Goal: Task Accomplishment & Management: Manage account settings

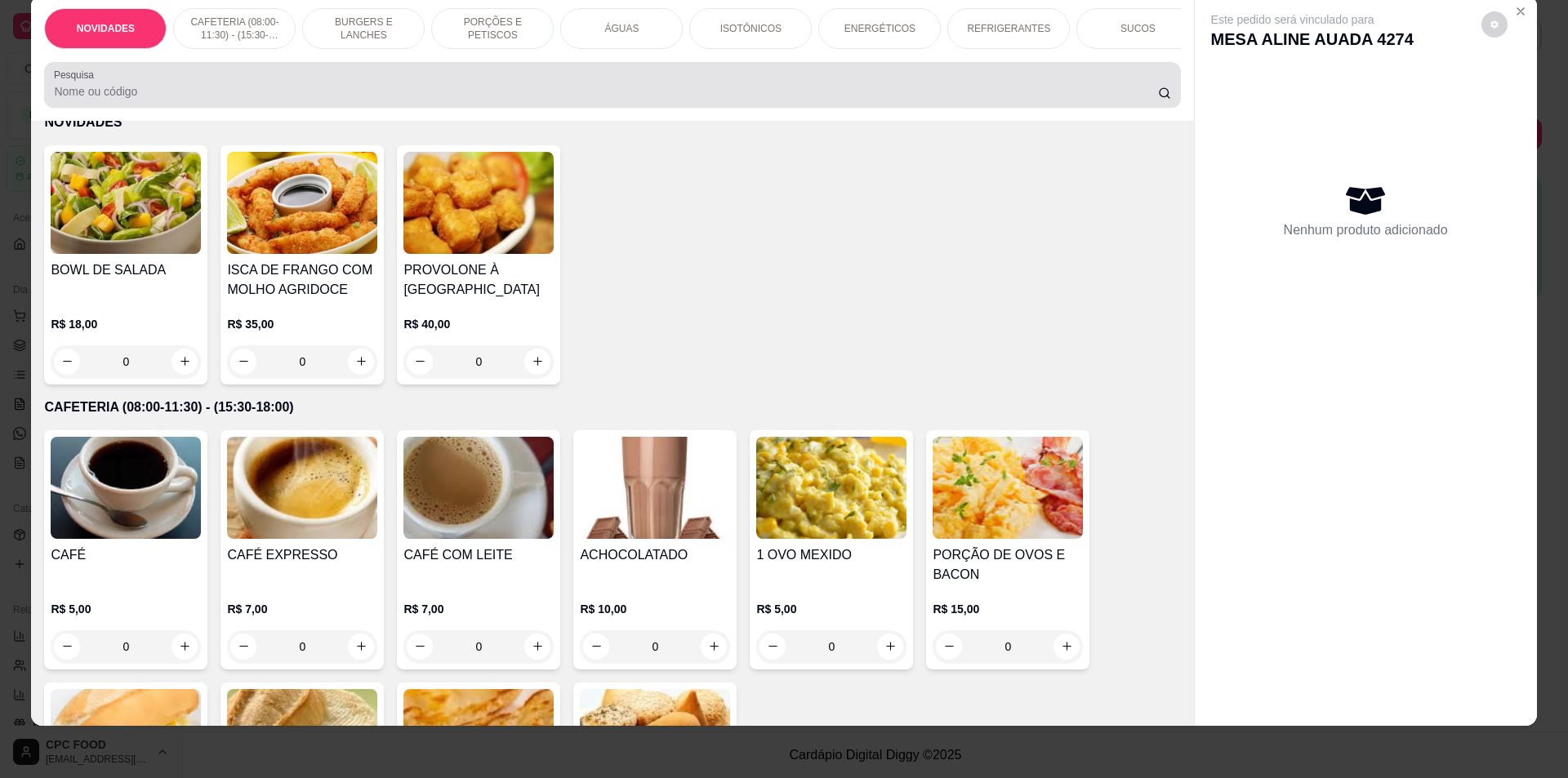
click at [551, 89] on div at bounding box center [612, 85] width 1117 height 33
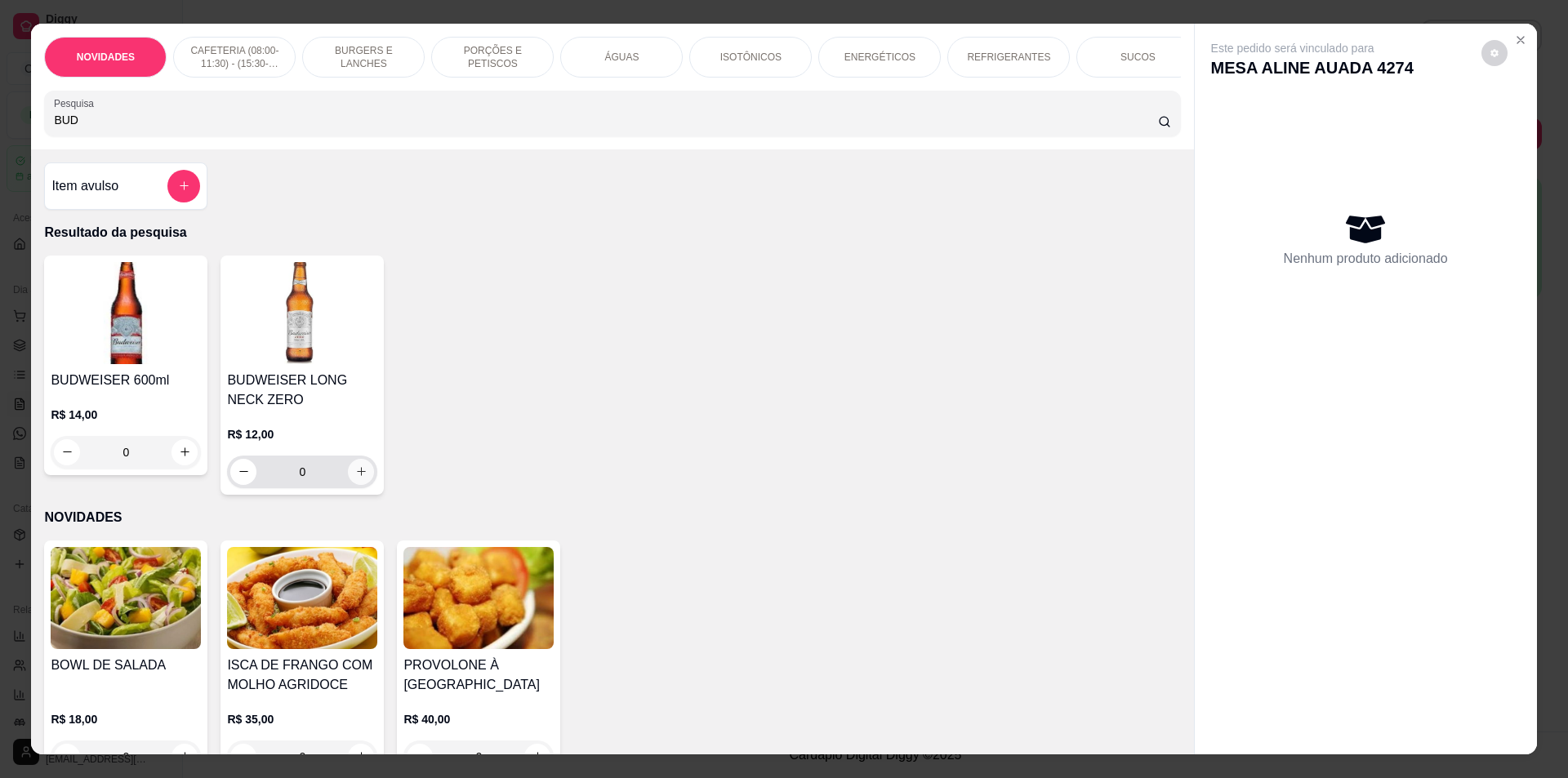
type input "BUD"
click at [355, 478] on icon "increase-product-quantity" at bounding box center [361, 471] width 12 height 12
type input "1"
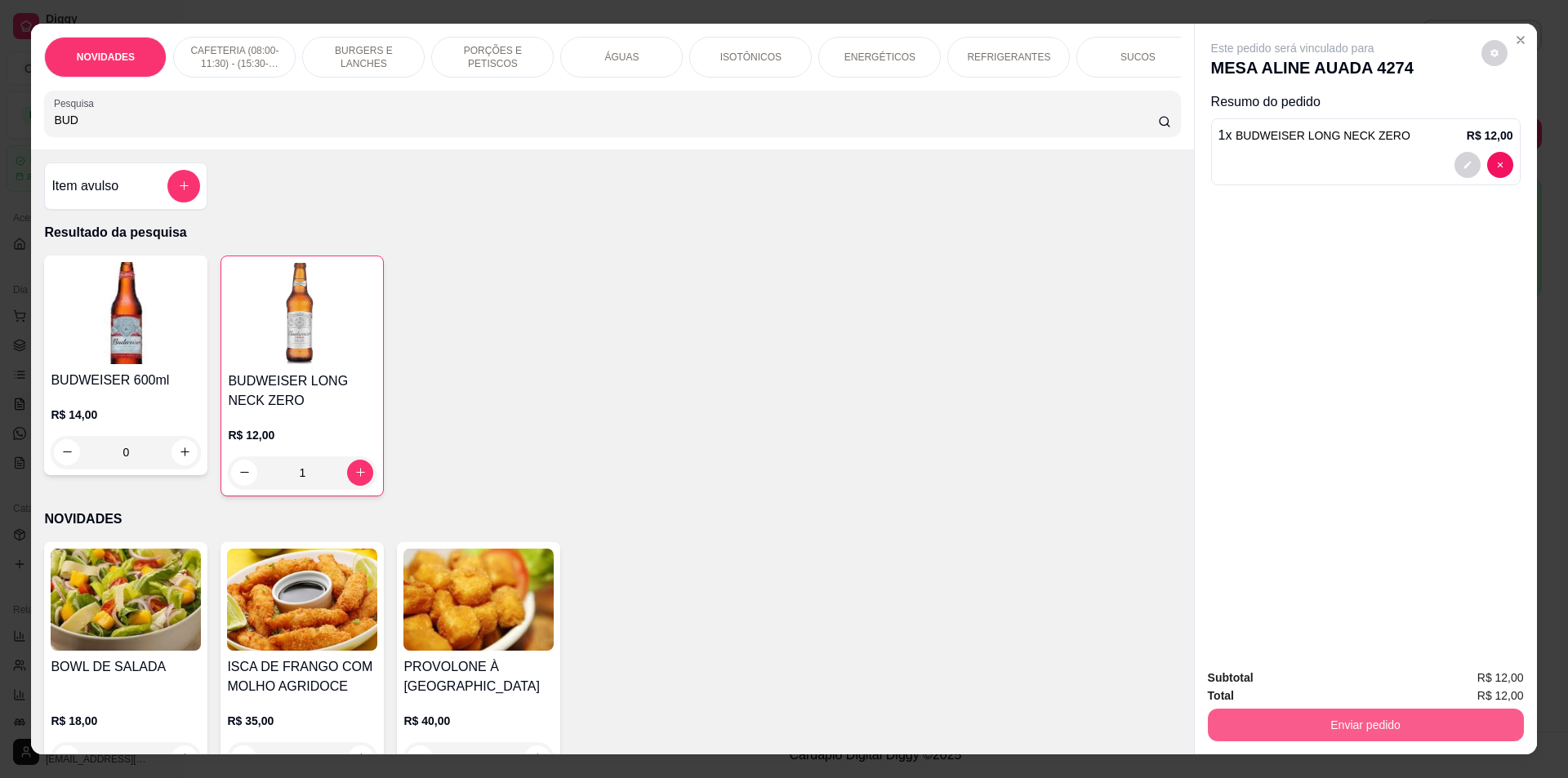
click at [1280, 739] on button "Enviar pedido" at bounding box center [1366, 725] width 316 height 33
click at [1284, 693] on button "Não registrar e enviar pedido" at bounding box center [1311, 685] width 170 height 31
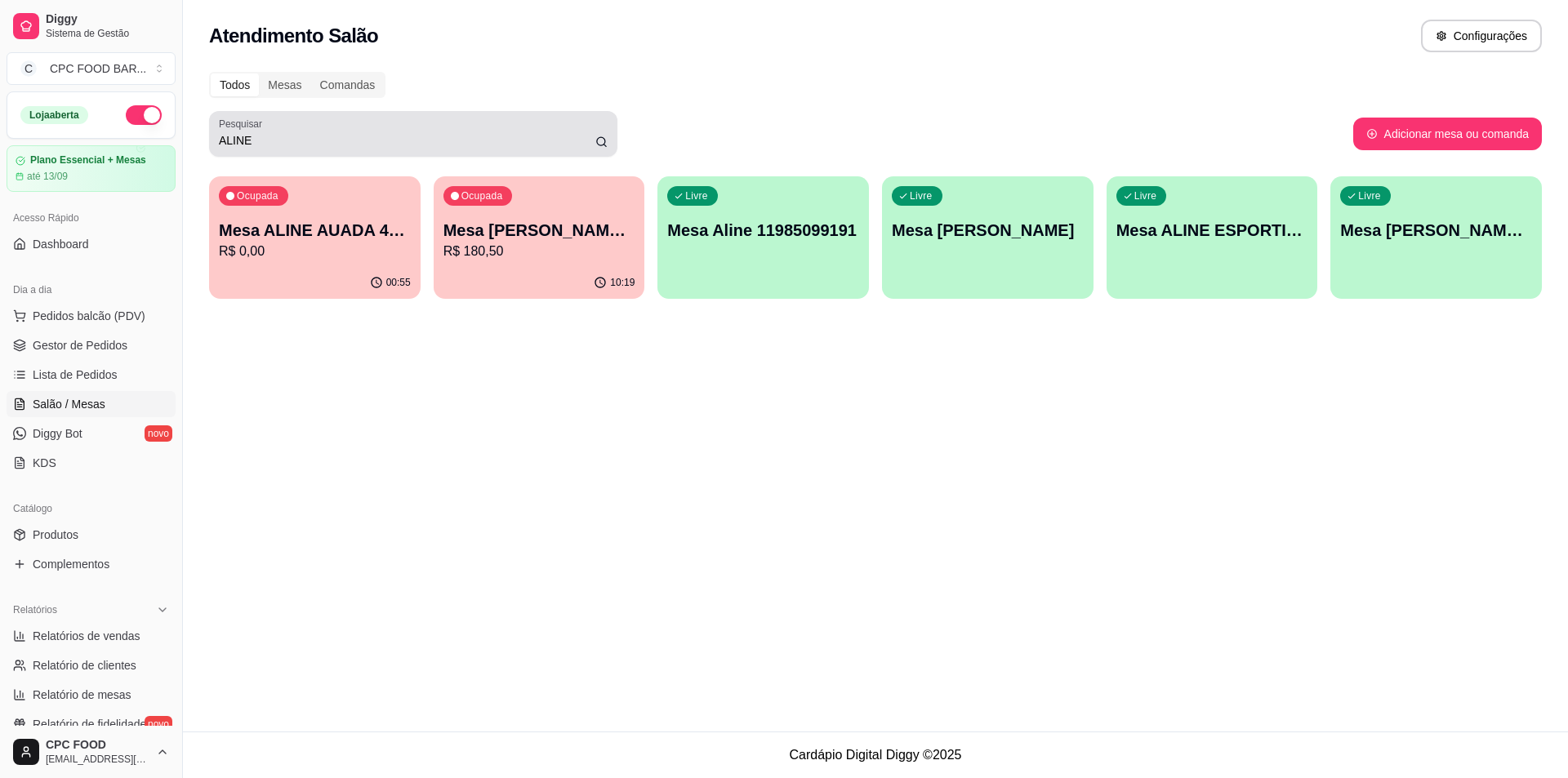
click at [457, 125] on div "ALINE" at bounding box center [414, 134] width 389 height 33
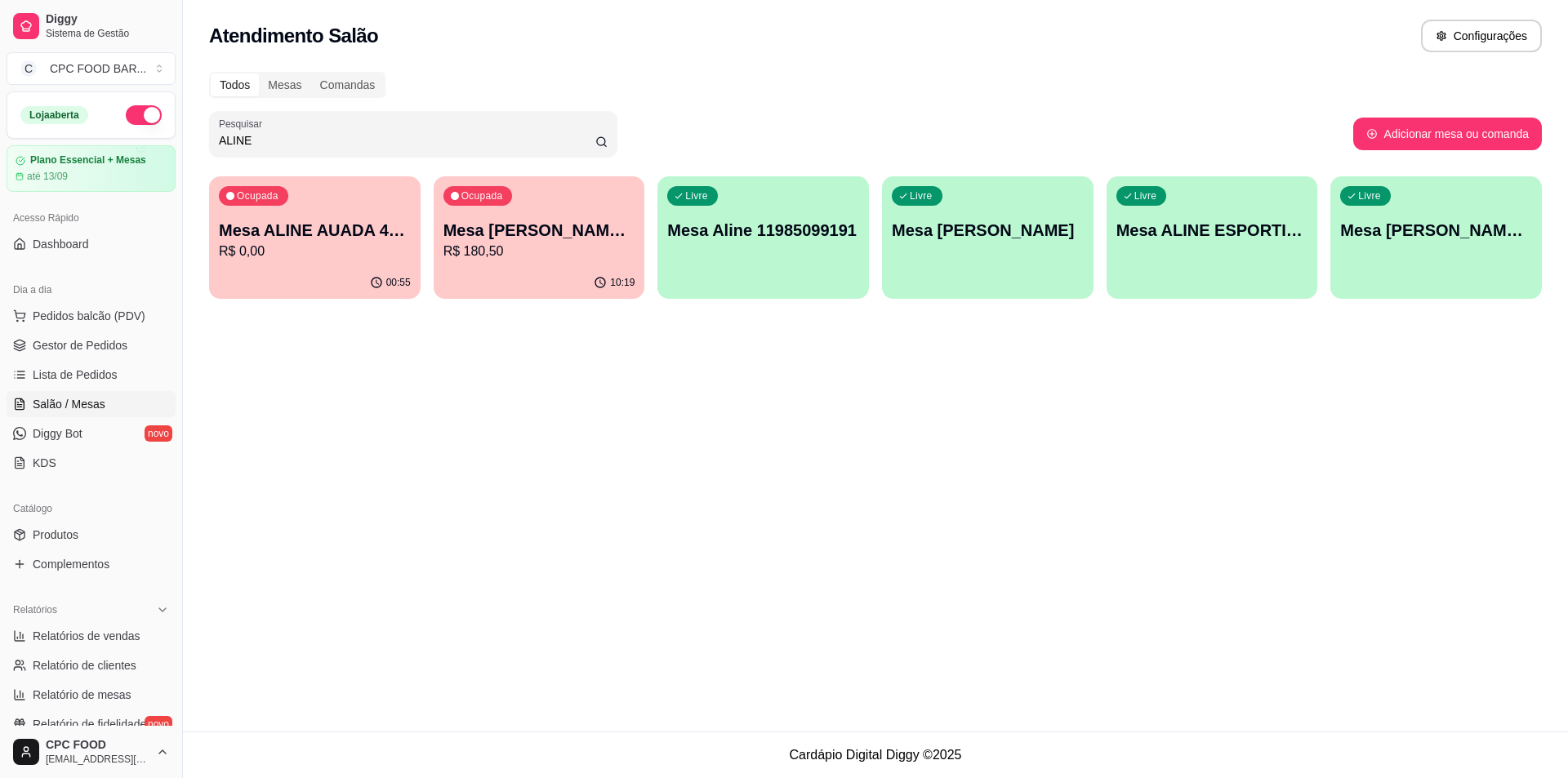
click at [439, 136] on input "ALINE" at bounding box center [407, 141] width 376 height 16
click at [437, 136] on input "ALINE" at bounding box center [407, 141] width 376 height 16
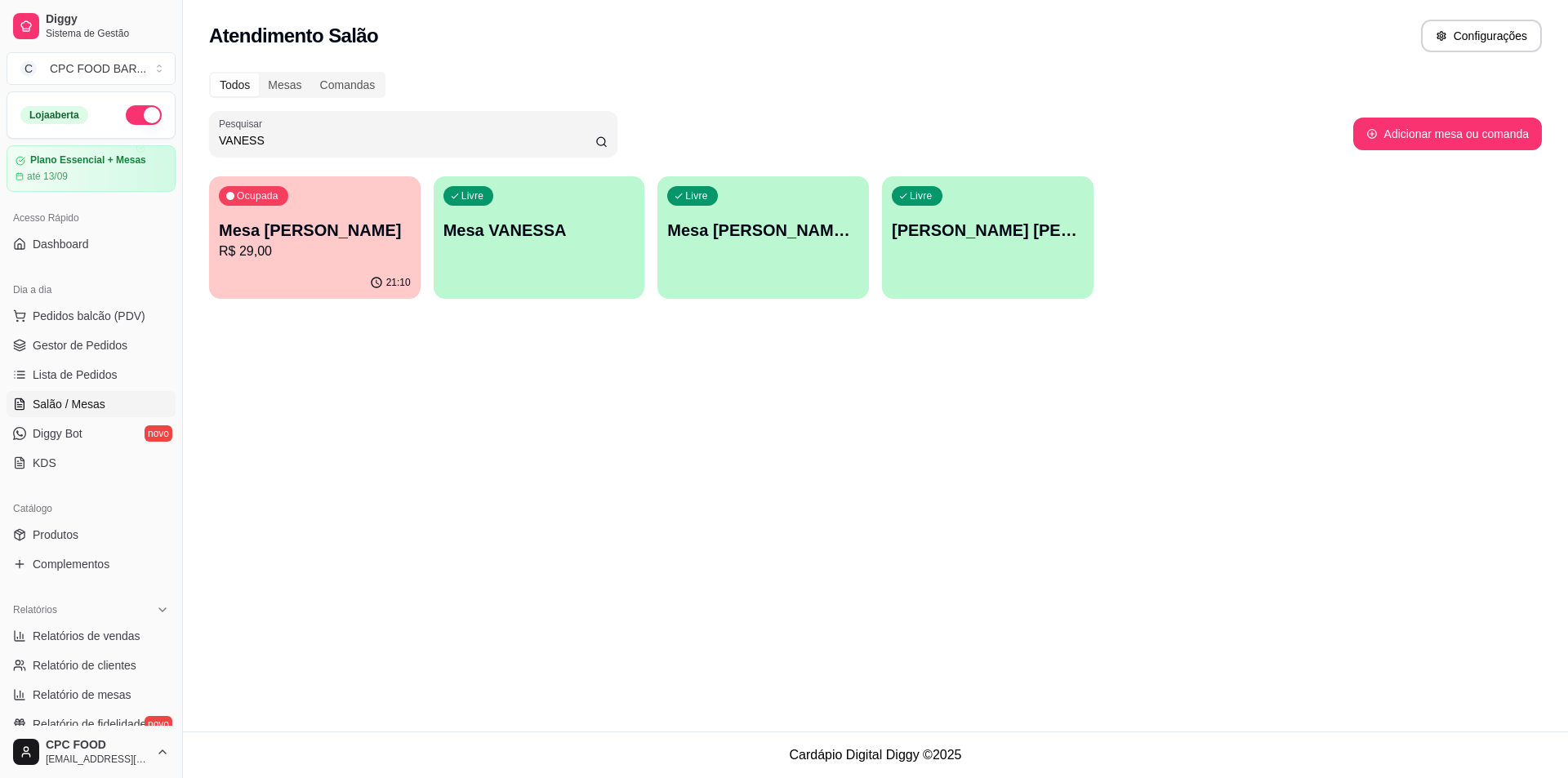
type input "VANESS"
click at [361, 228] on p "Mesa [PERSON_NAME]" at bounding box center [315, 230] width 192 height 23
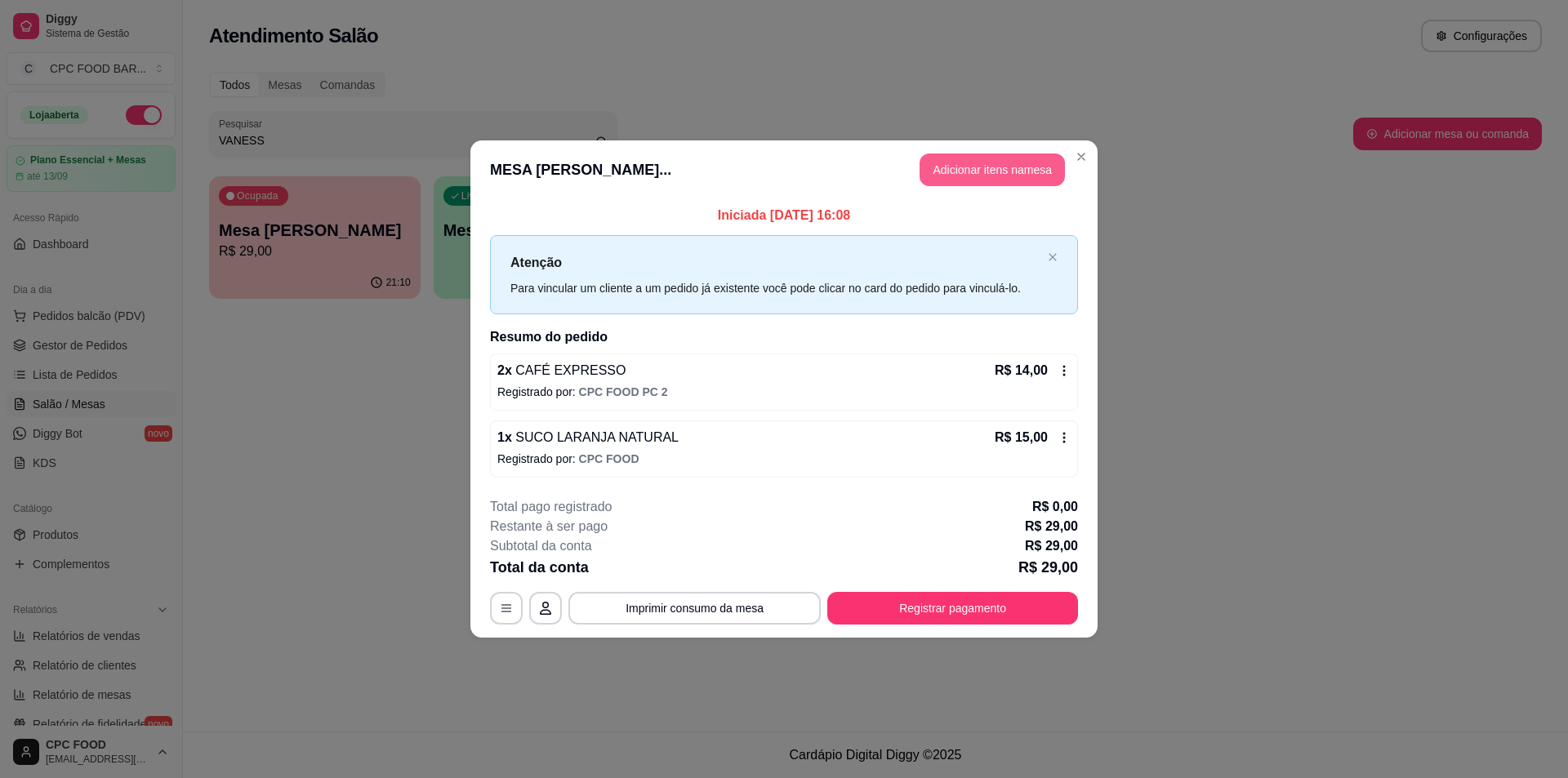
click at [1036, 180] on button "Adicionar itens na mesa" at bounding box center [992, 170] width 145 height 33
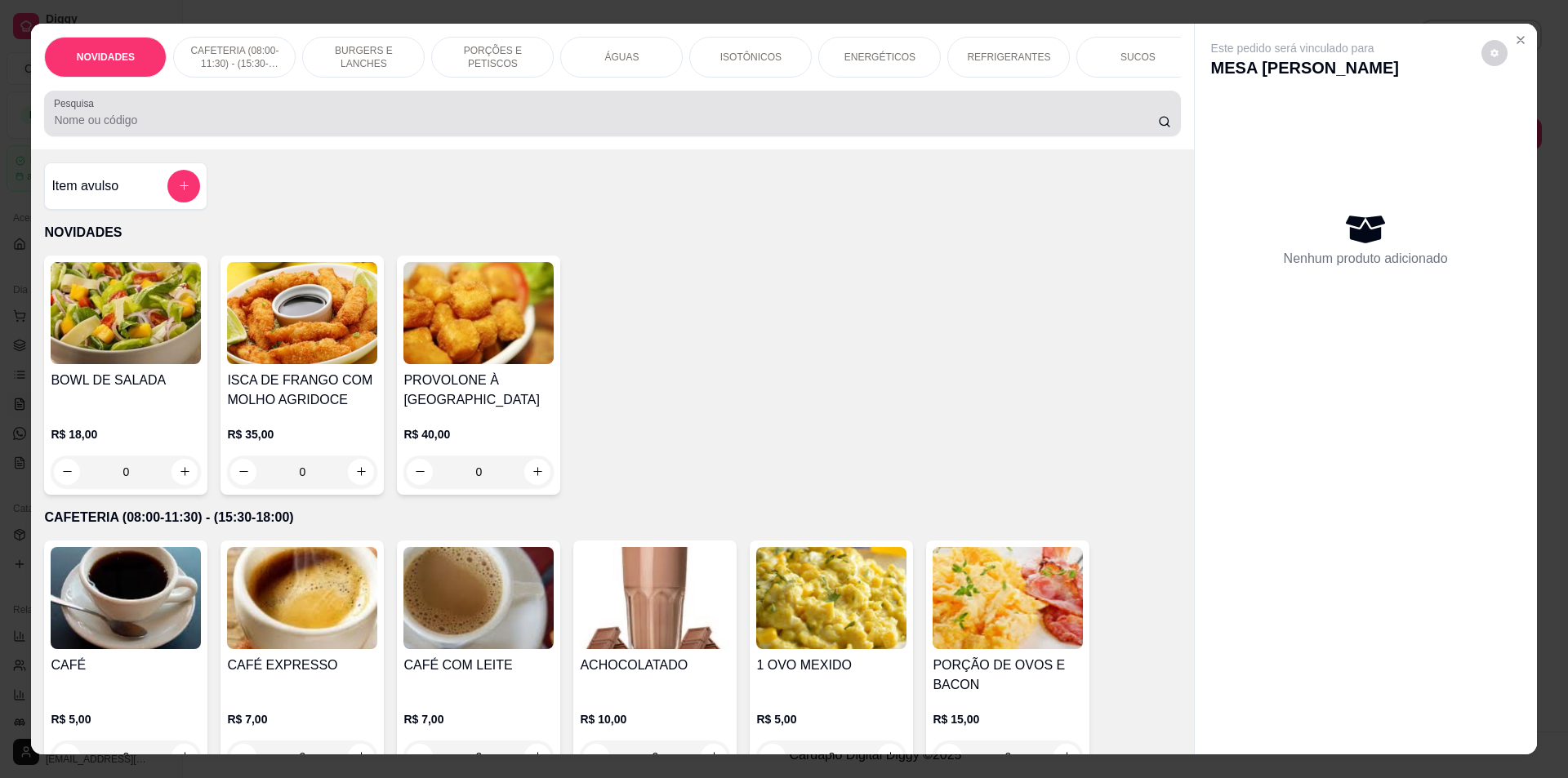
click at [330, 128] on input "Pesquisa" at bounding box center [605, 121] width 1103 height 16
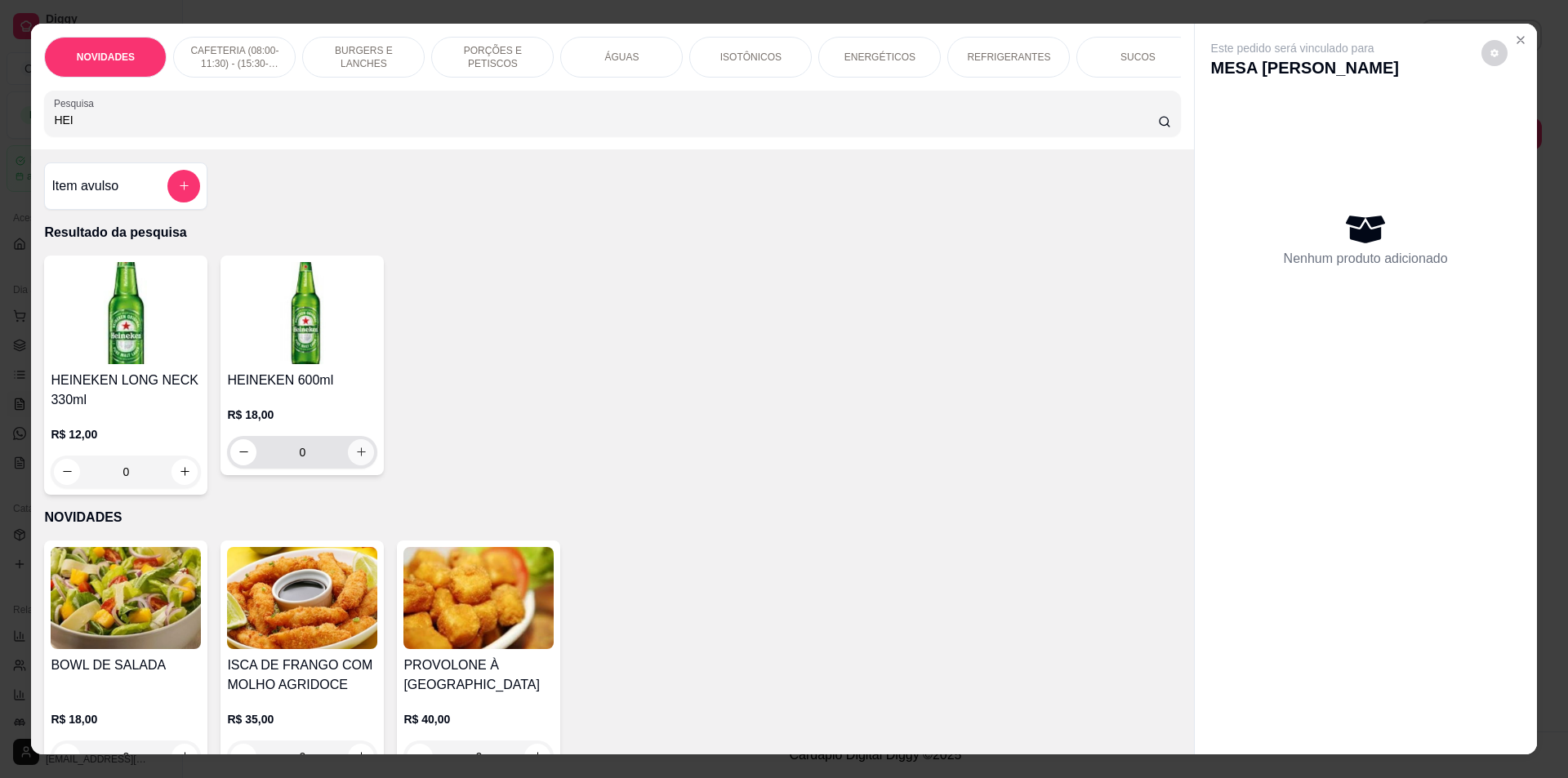
type input "HEI"
click at [349, 465] on button "increase-product-quantity" at bounding box center [362, 452] width 26 height 26
type input "1"
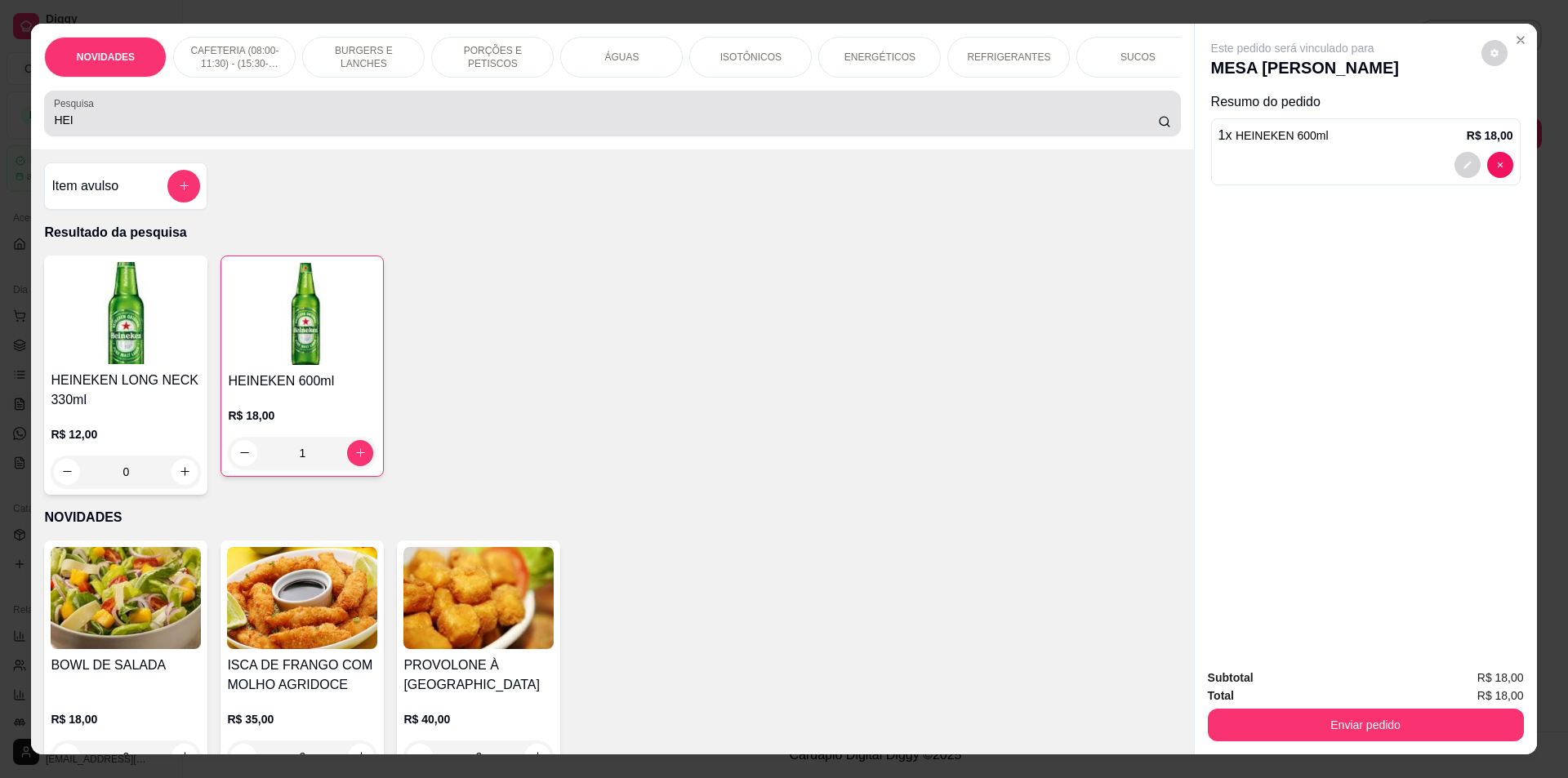
click at [77, 128] on input "HEI" at bounding box center [605, 121] width 1103 height 16
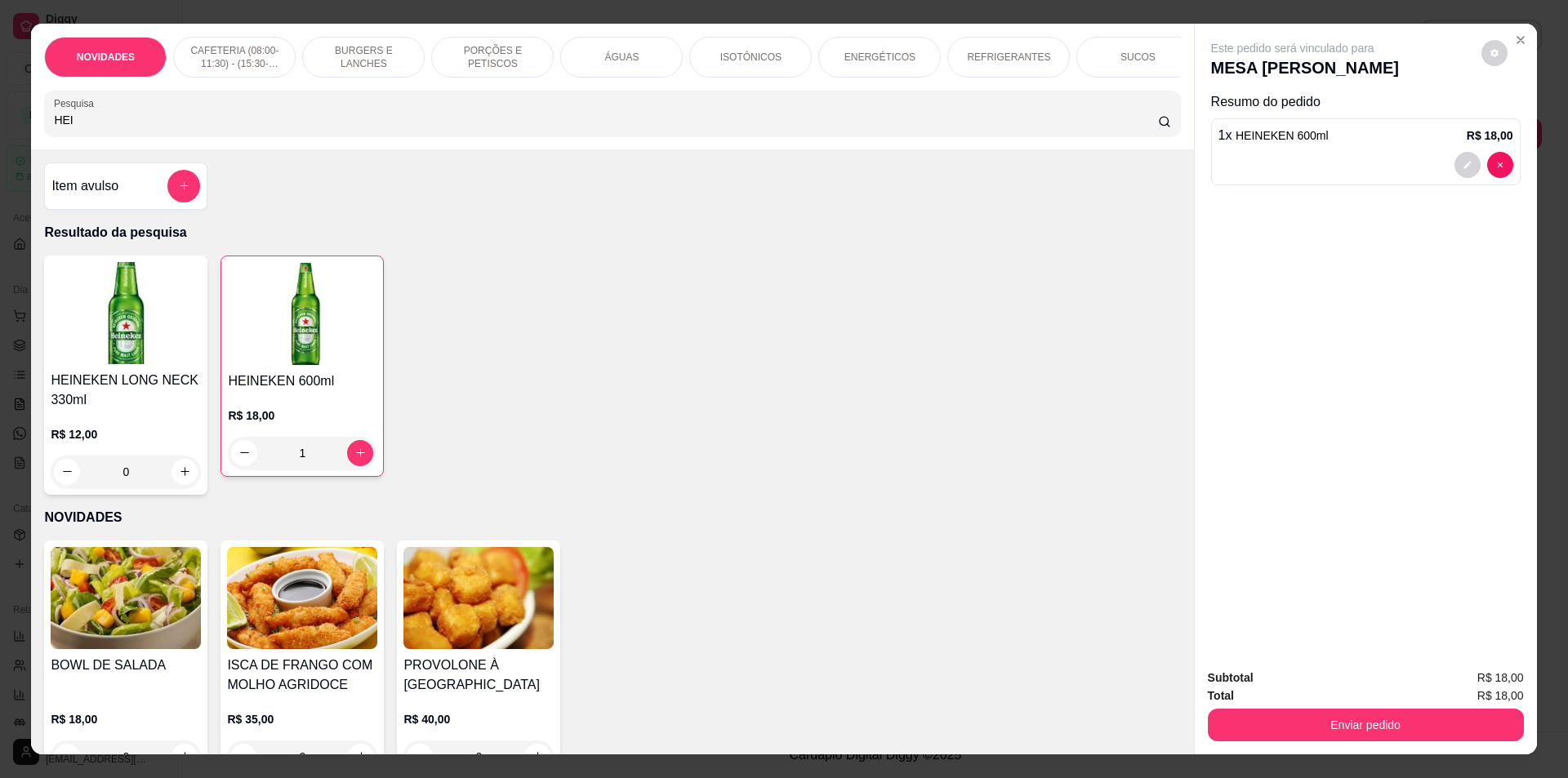
click at [77, 128] on input "HEI" at bounding box center [605, 121] width 1103 height 16
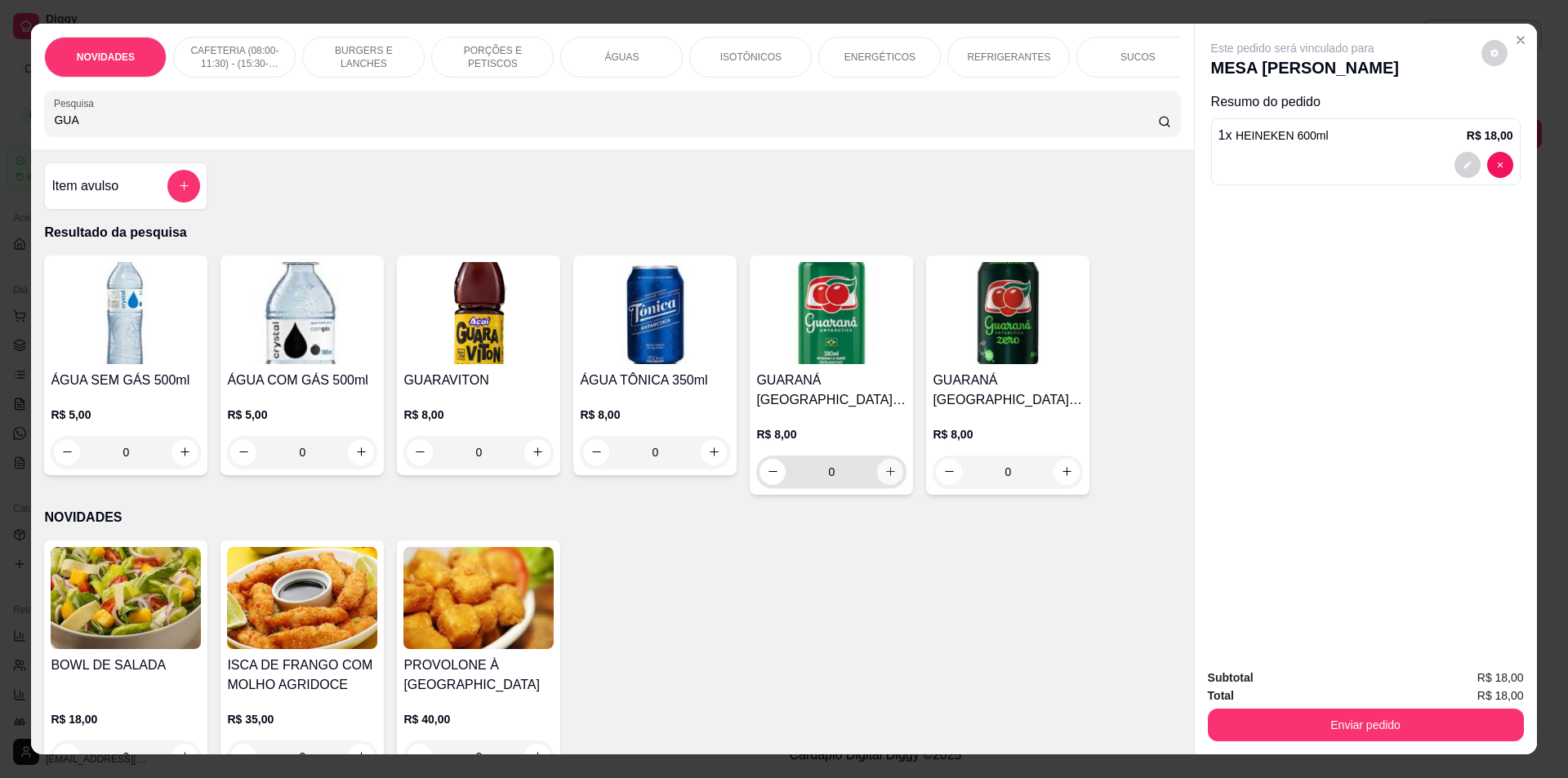
type input "GUA"
click at [885, 478] on icon "increase-product-quantity" at bounding box center [890, 471] width 12 height 12
type input "1"
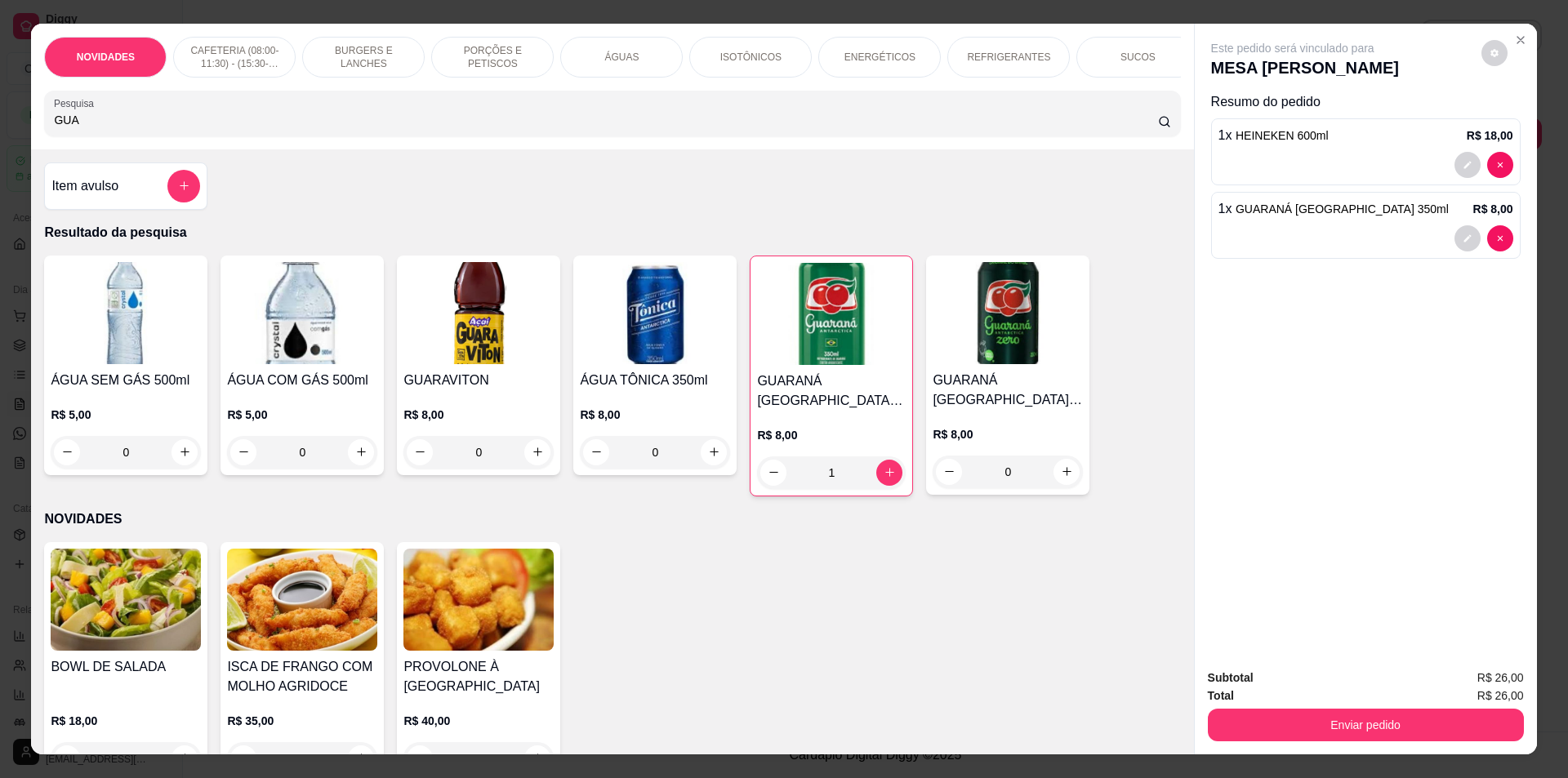
click at [112, 128] on input "GUA" at bounding box center [605, 121] width 1103 height 16
click at [113, 128] on input "GUA" at bounding box center [605, 121] width 1103 height 16
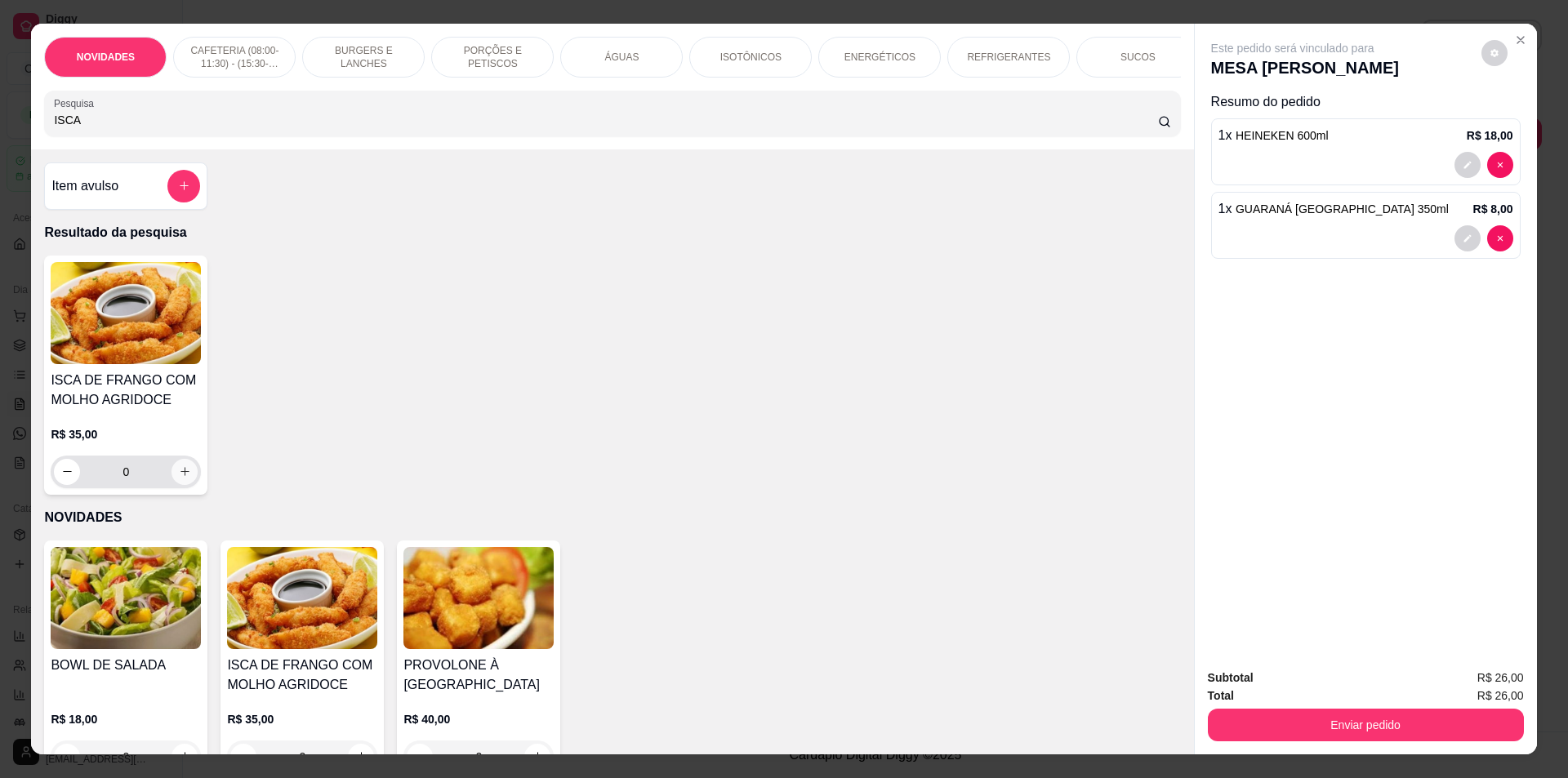
type input "ISCA"
click at [179, 478] on icon "increase-product-quantity" at bounding box center [184, 471] width 12 height 12
type input "1"
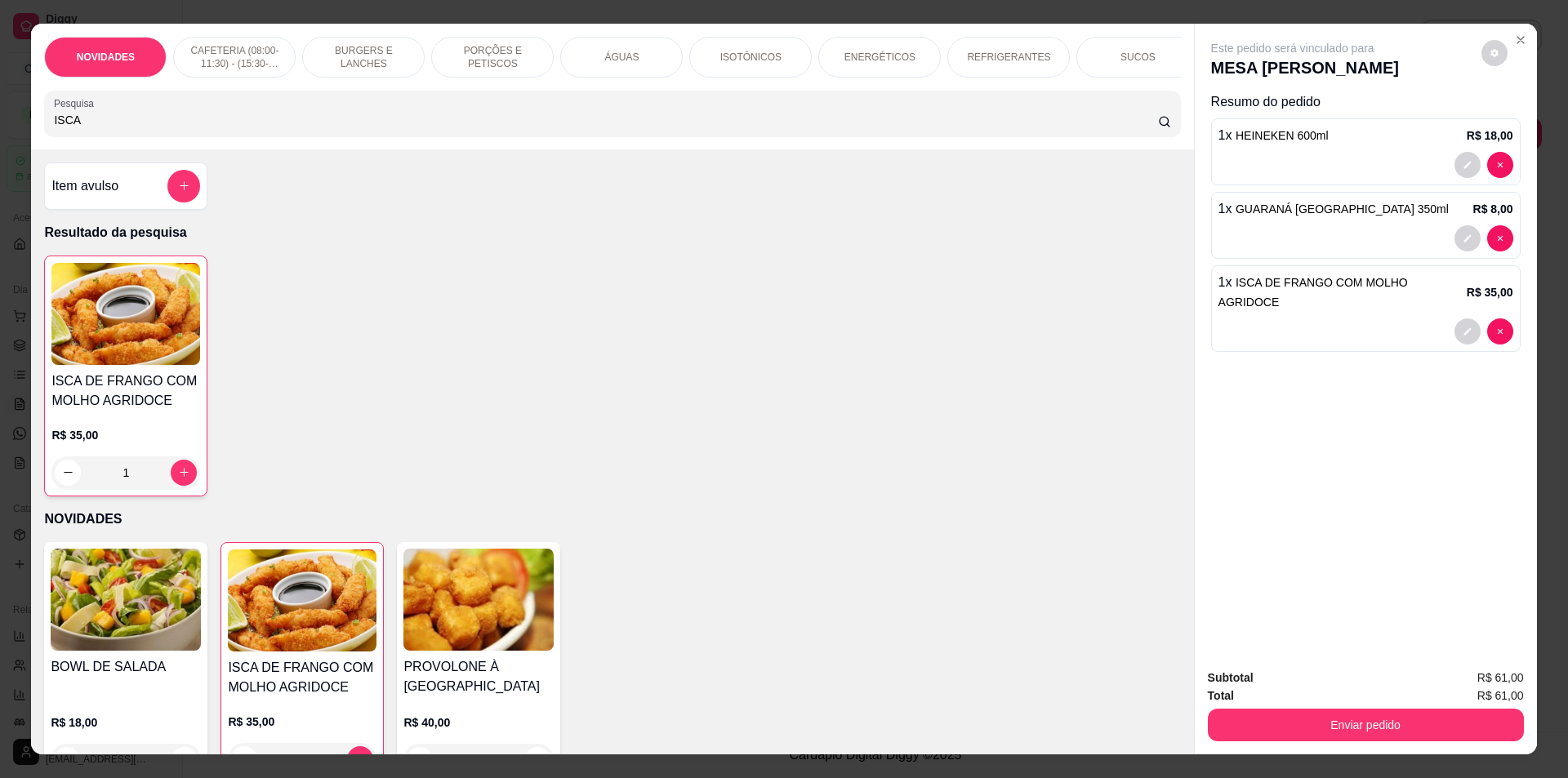
click at [81, 128] on input "ISCA" at bounding box center [605, 121] width 1103 height 16
click at [79, 128] on input "ISCA" at bounding box center [605, 121] width 1103 height 16
click at [79, 128] on input "ISCA" at bounding box center [605, 121] width 1103 height 16
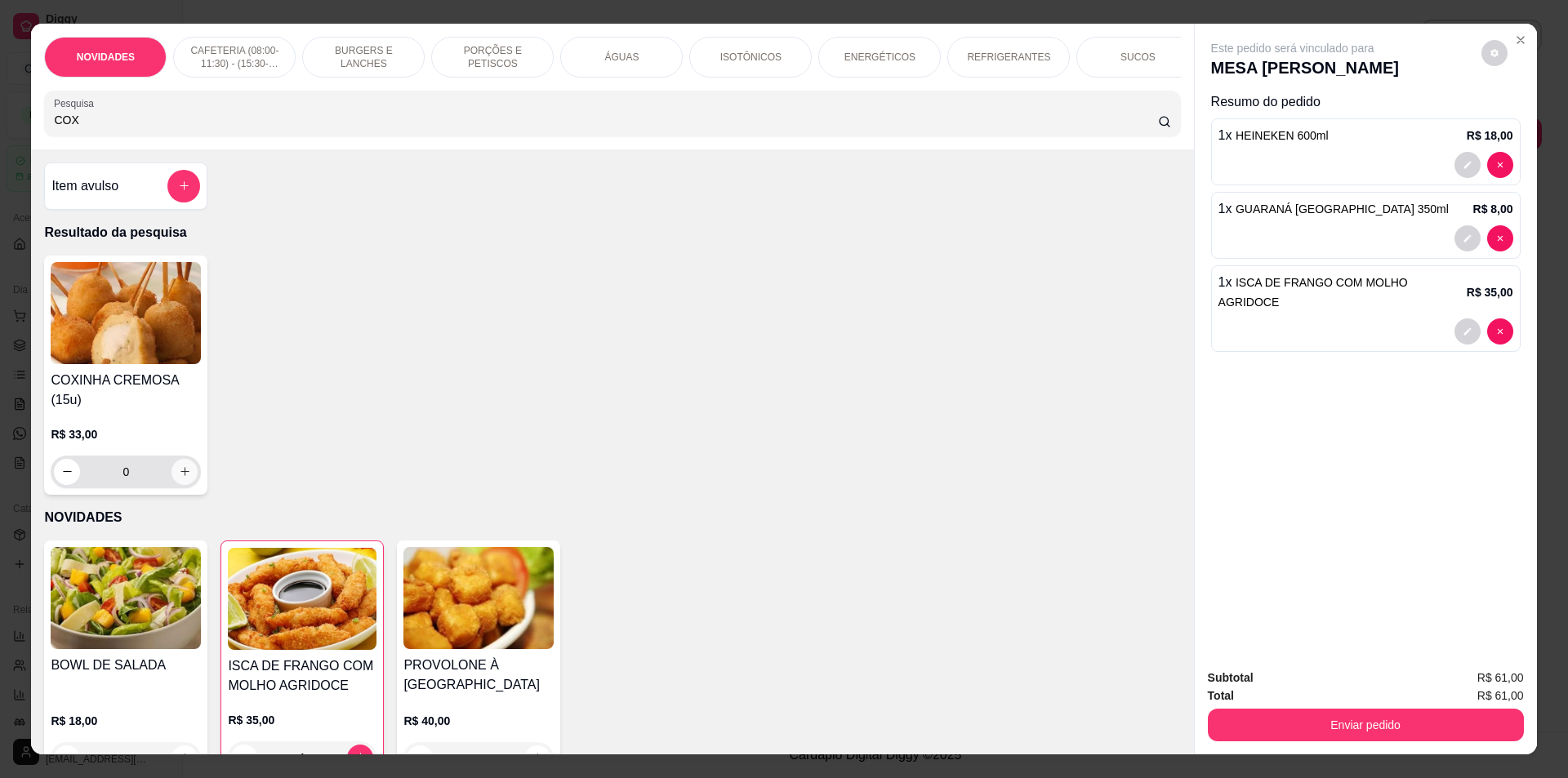
type input "COX"
click at [183, 478] on icon "increase-product-quantity" at bounding box center [184, 471] width 12 height 12
type input "1"
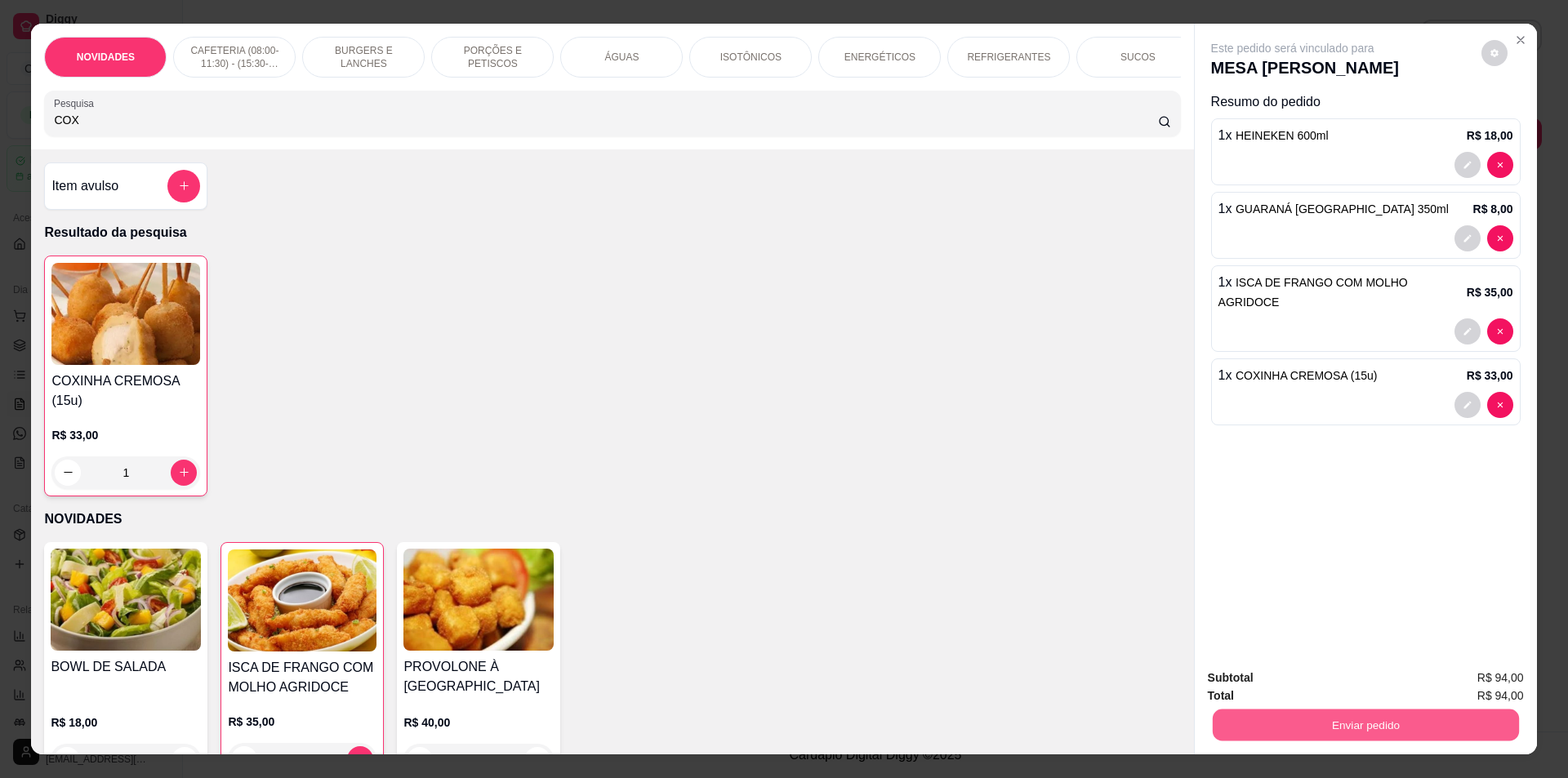
click at [1472, 725] on button "Enviar pedido" at bounding box center [1364, 725] width 306 height 32
click at [1362, 692] on button "Não registrar e enviar pedido" at bounding box center [1311, 685] width 170 height 31
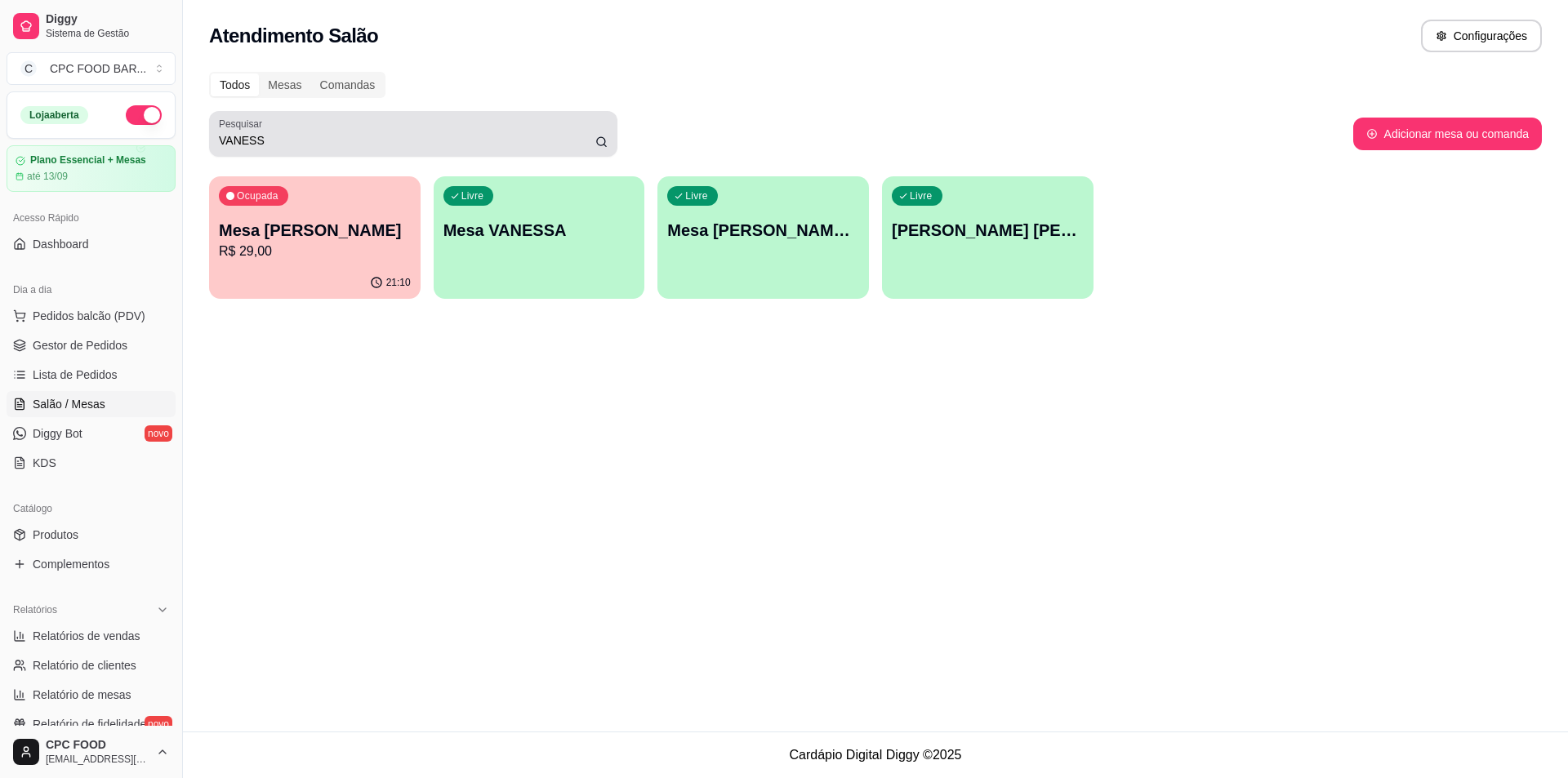
click at [393, 132] on input "VANESS" at bounding box center [407, 141] width 376 height 16
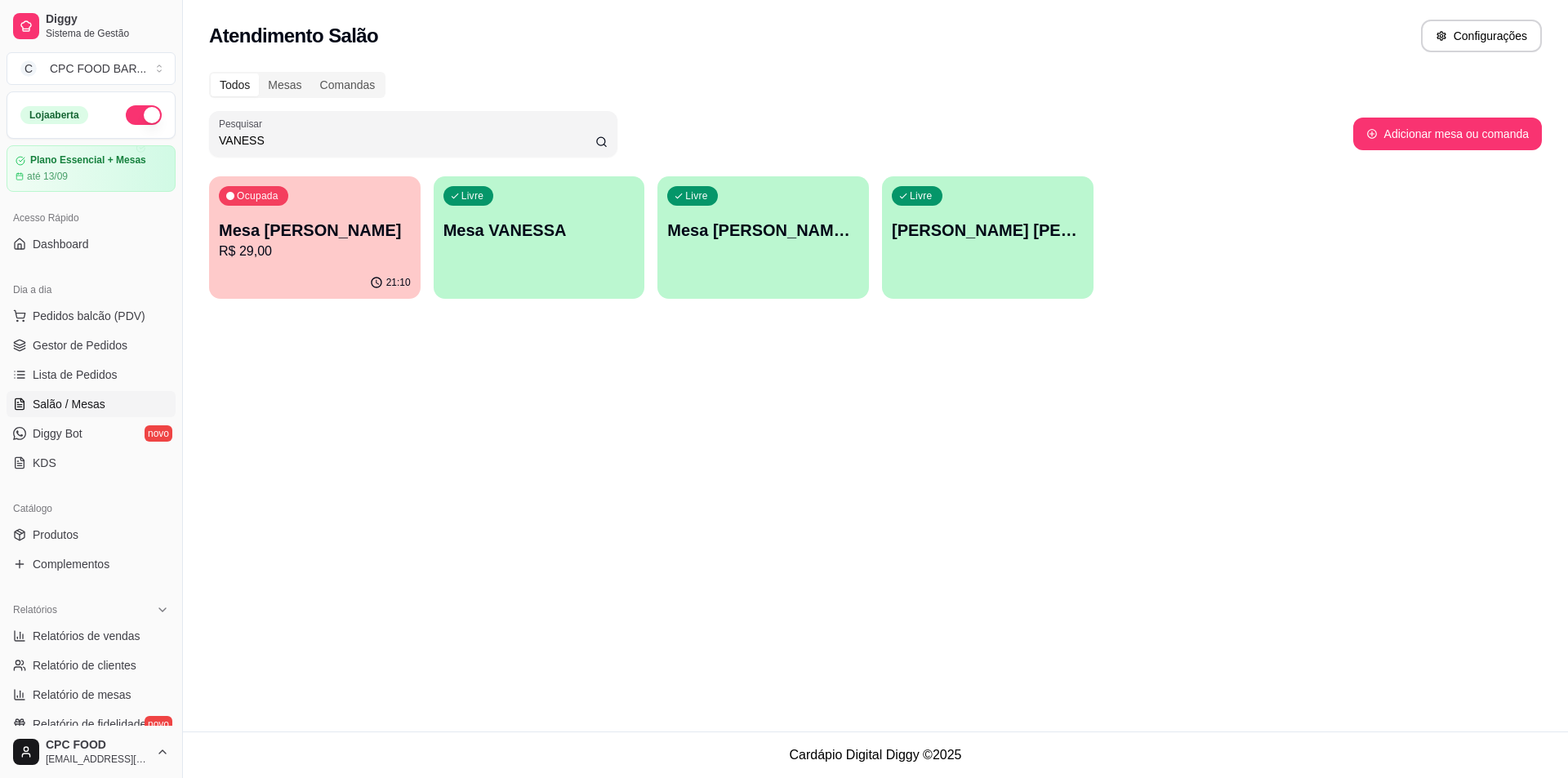
click at [393, 132] on input "VANESS" at bounding box center [407, 141] width 376 height 16
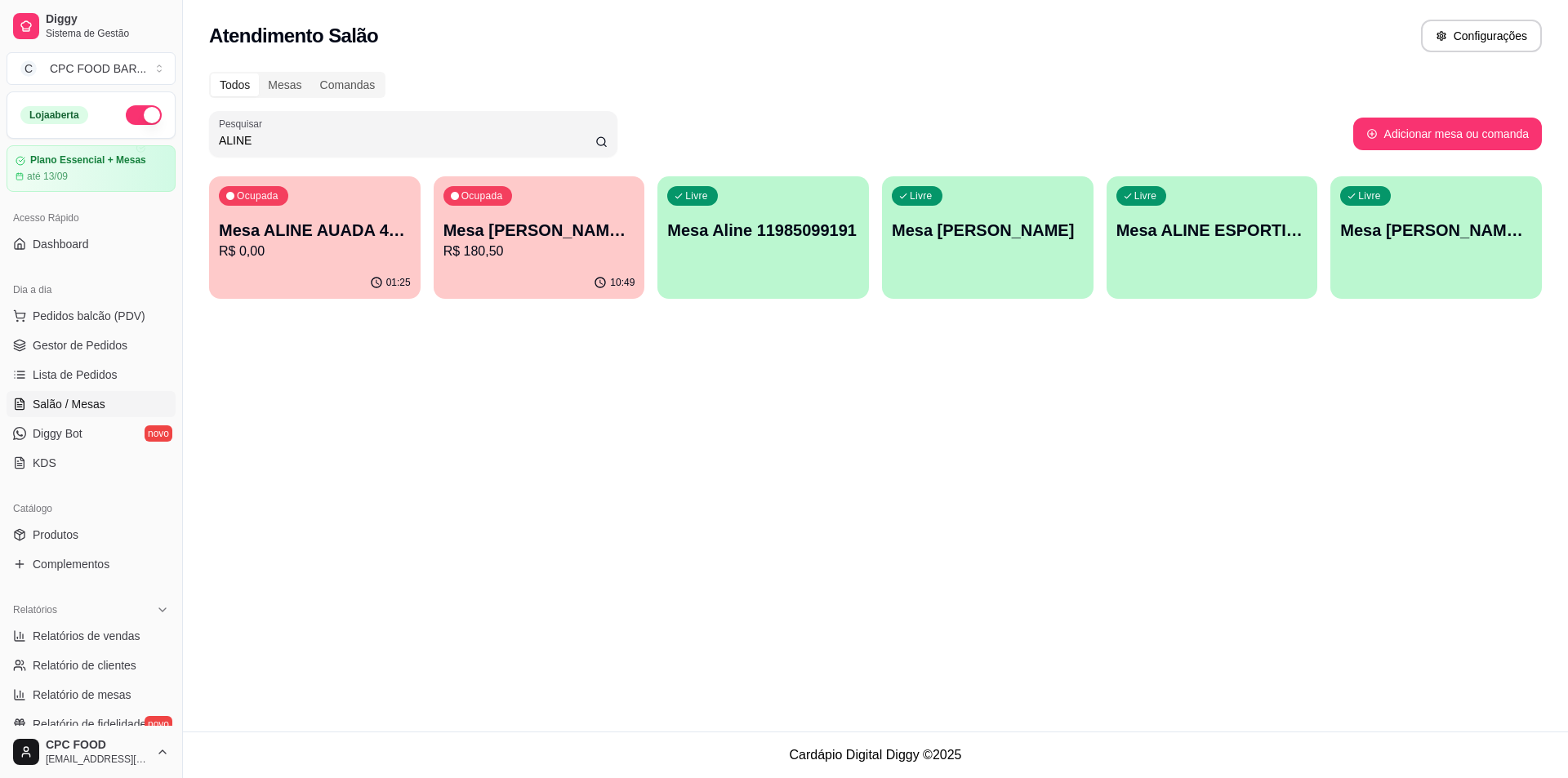
type input "ALINE"
click at [361, 249] on p "R$ 0,00" at bounding box center [315, 251] width 186 height 19
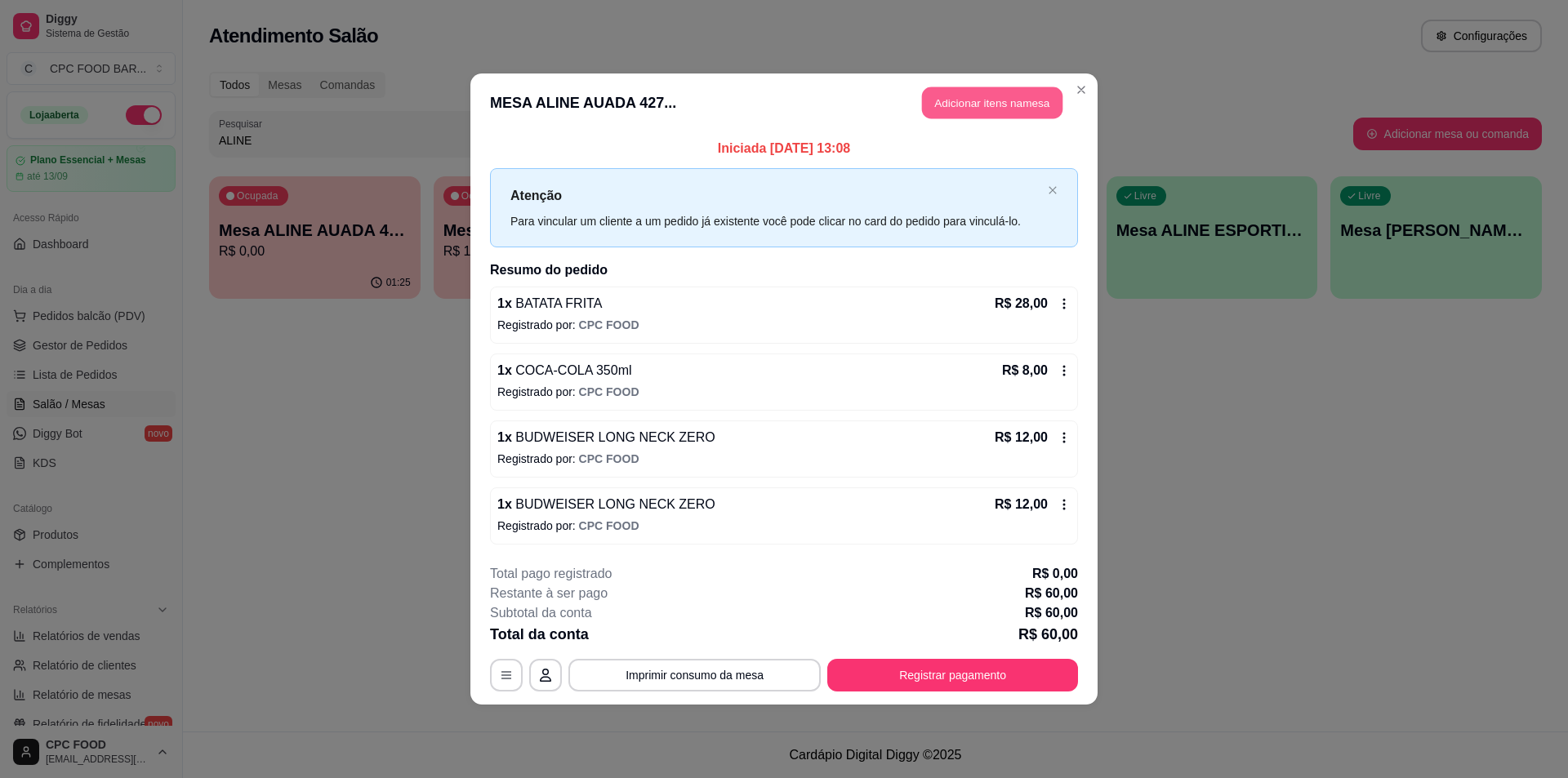
click at [932, 100] on button "Adicionar itens na mesa" at bounding box center [993, 103] width 141 height 32
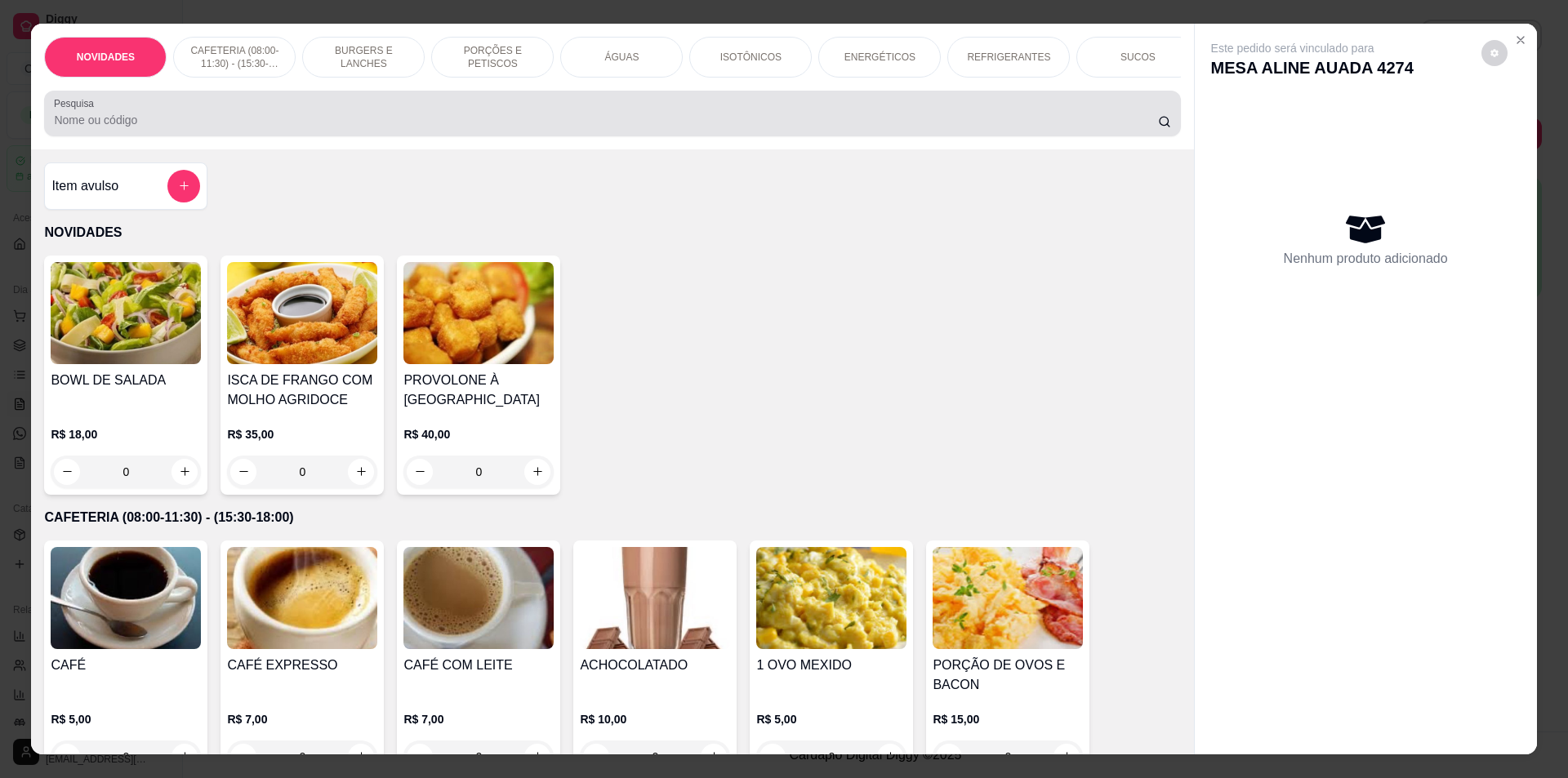
click at [617, 127] on input "Pesquisa" at bounding box center [605, 121] width 1103 height 16
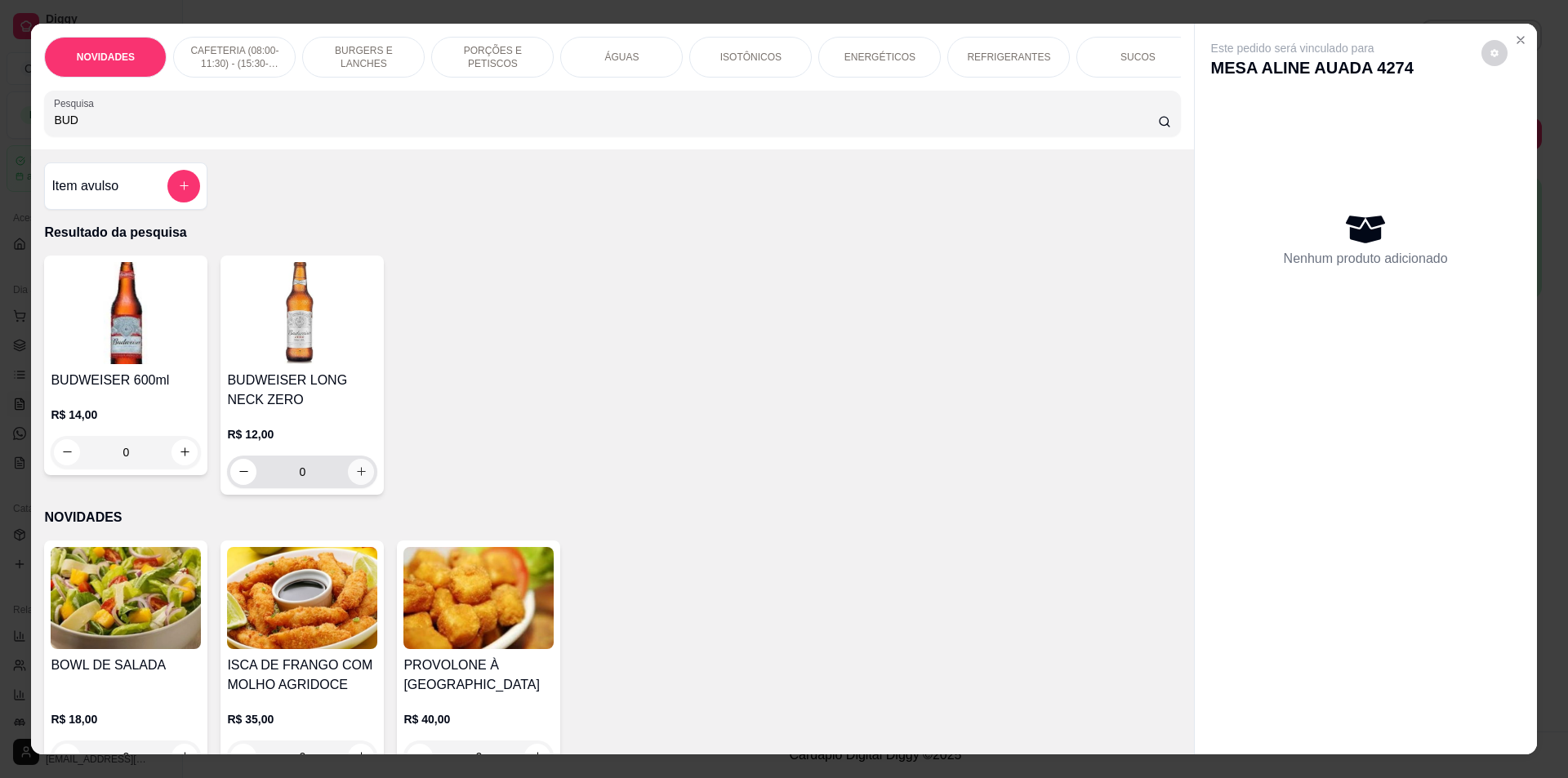
type input "BUD"
click at [359, 485] on button "increase-product-quantity" at bounding box center [361, 472] width 26 height 26
type input "1"
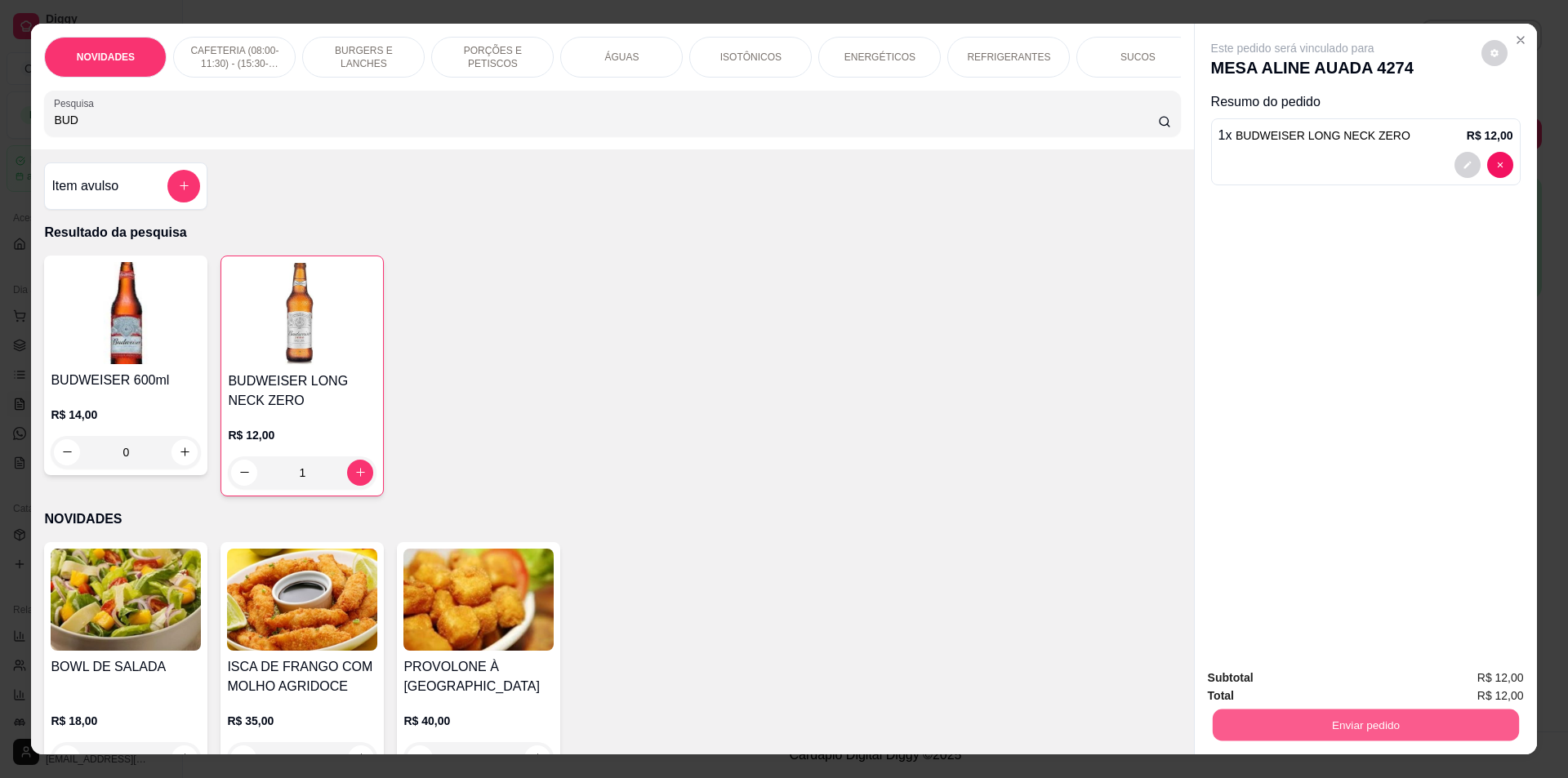
click at [1400, 728] on button "Enviar pedido" at bounding box center [1364, 725] width 306 height 32
click at [1333, 689] on button "Não registrar e enviar pedido" at bounding box center [1311, 684] width 165 height 30
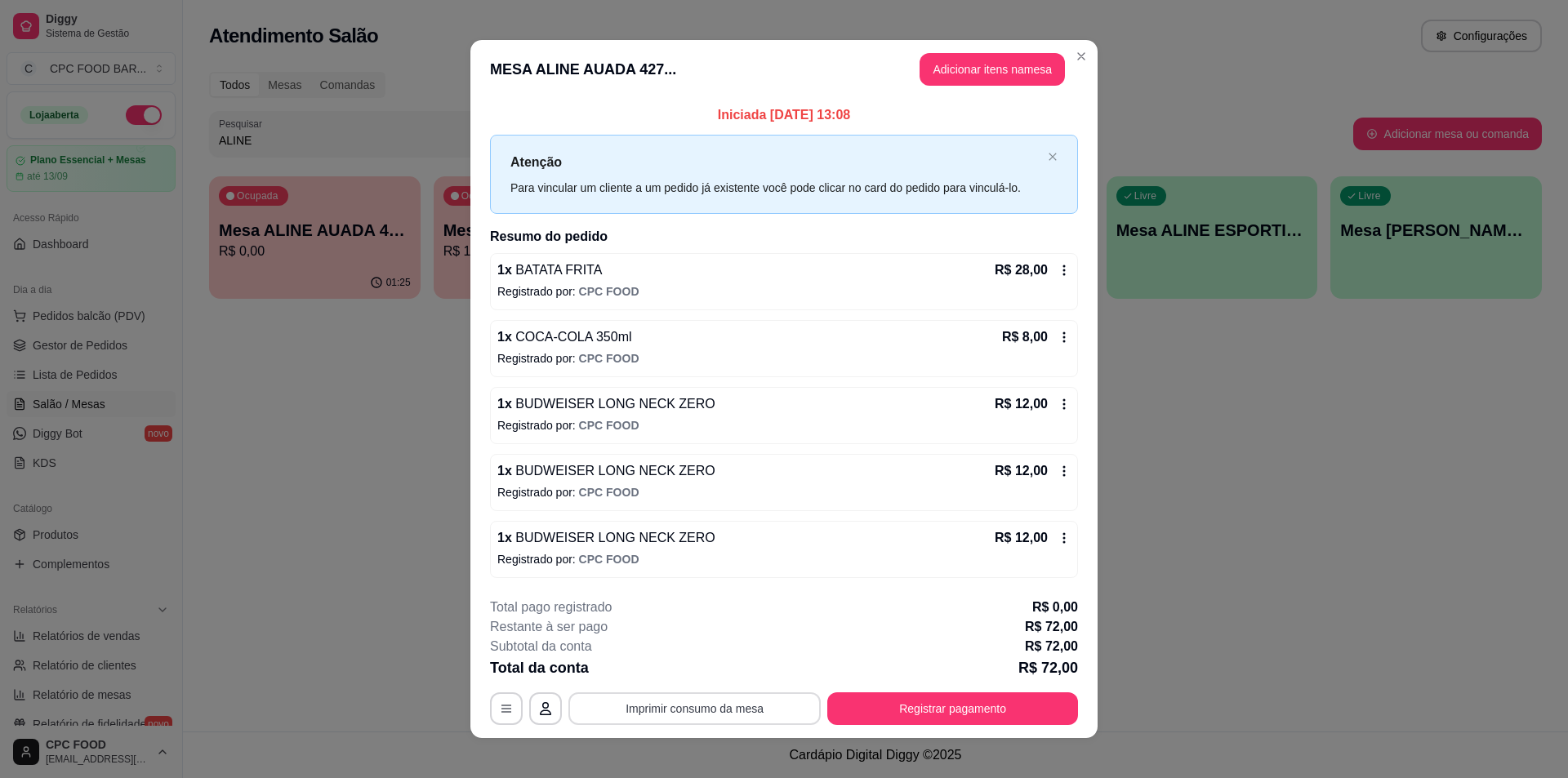
click at [632, 712] on button "Imprimir consumo da mesa" at bounding box center [694, 709] width 252 height 33
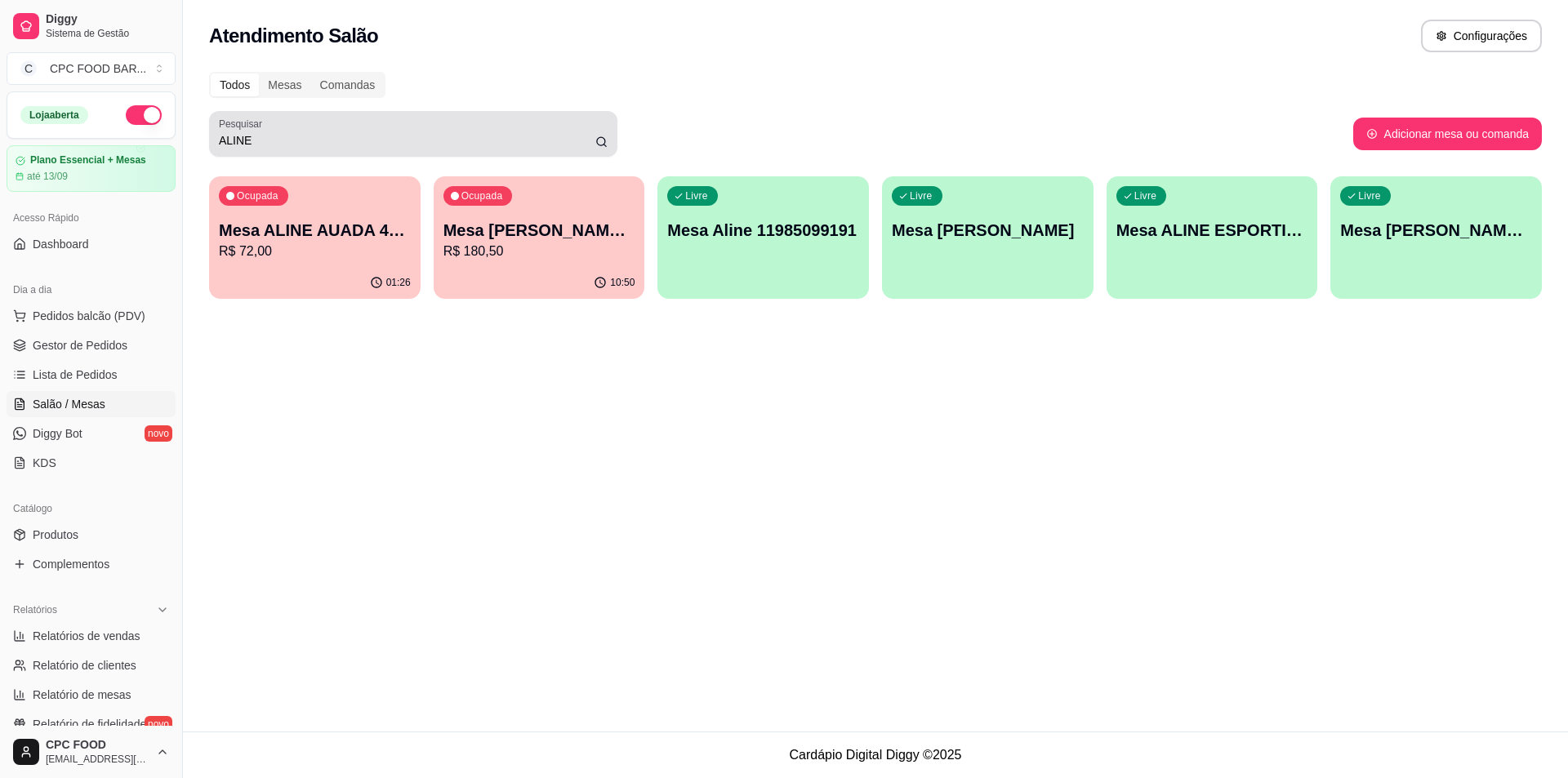
click at [311, 142] on input "ALINE" at bounding box center [407, 141] width 376 height 16
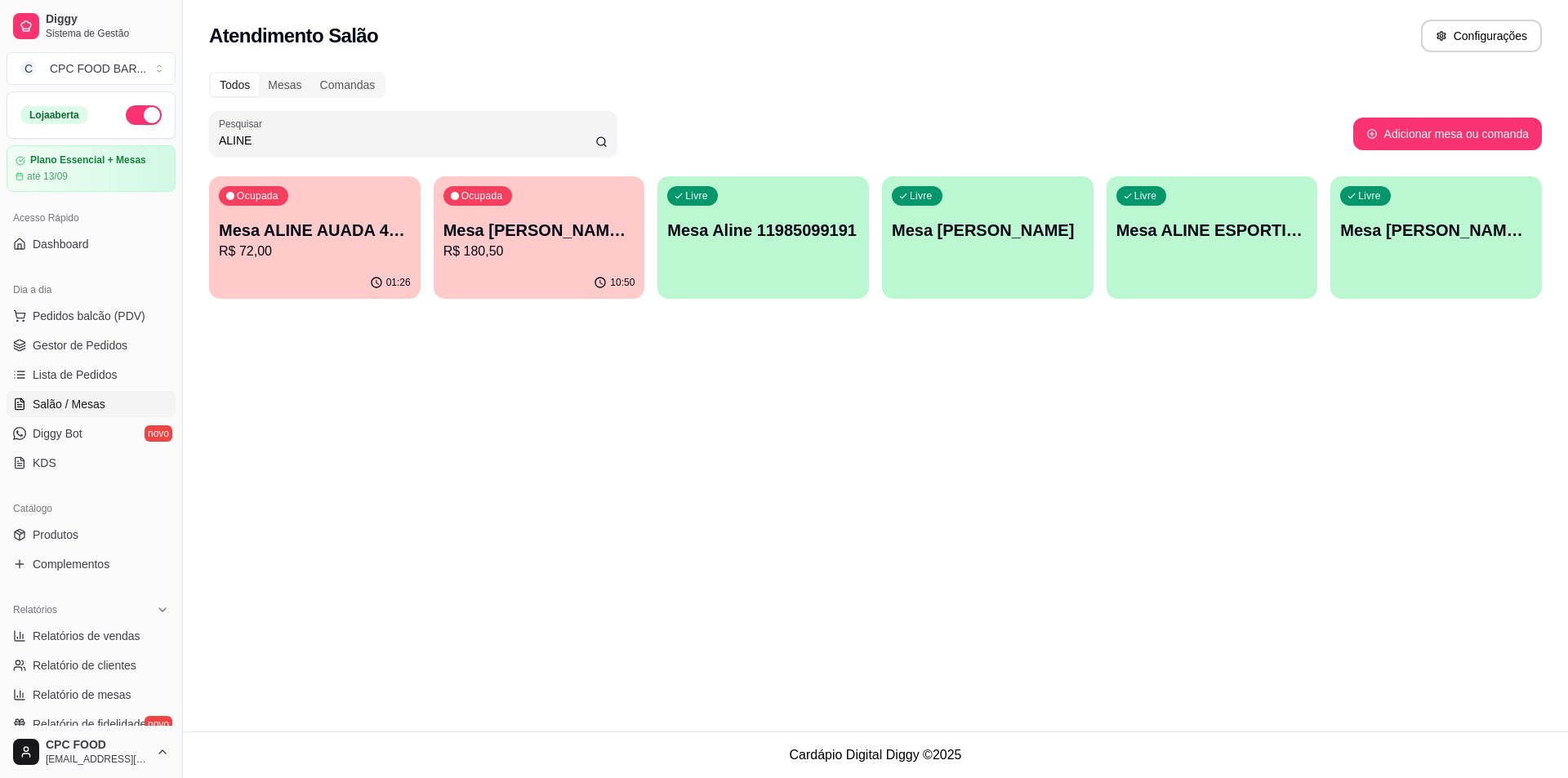
click at [311, 142] on input "ALINE" at bounding box center [407, 141] width 376 height 16
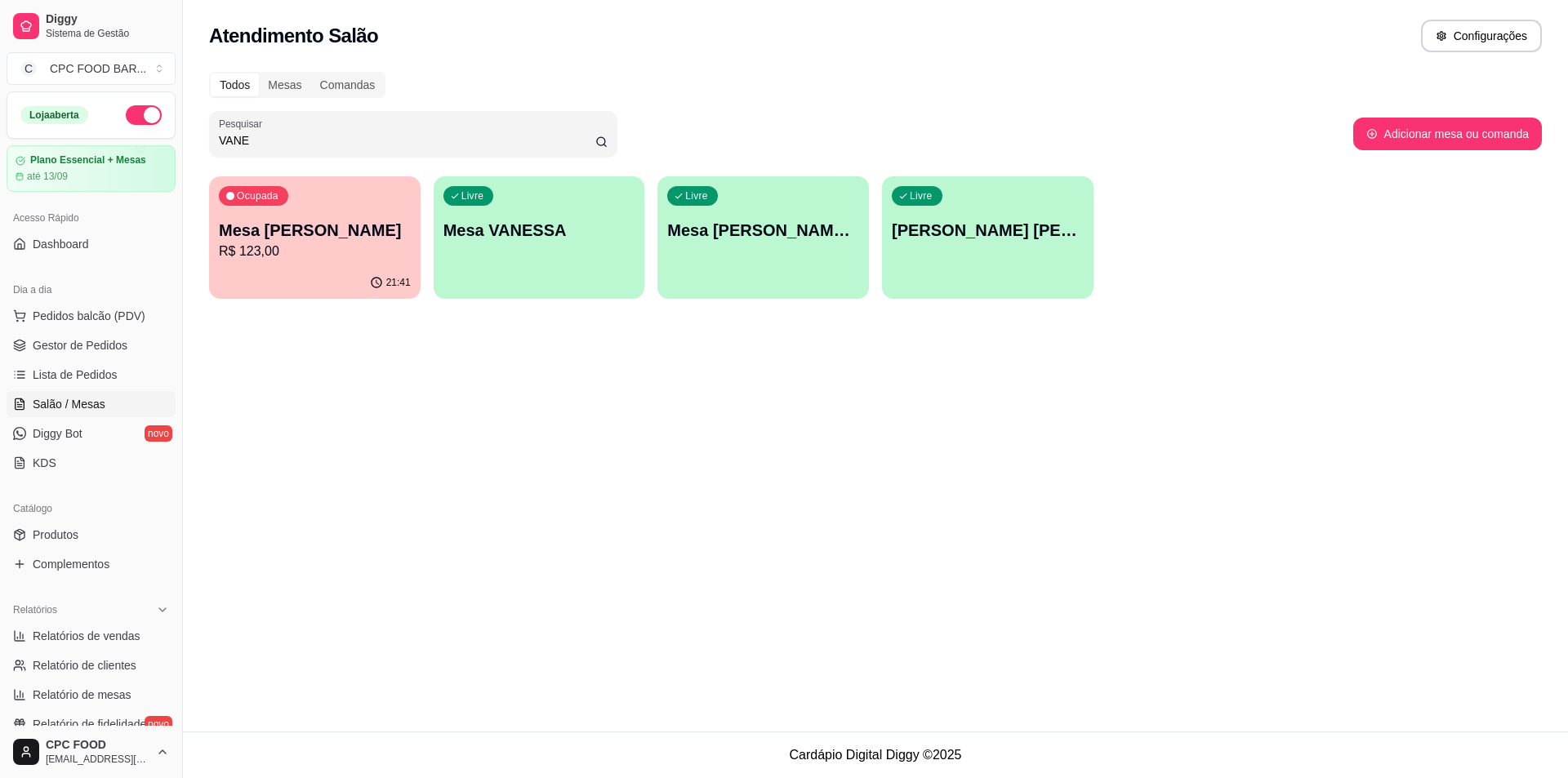
type input "VANE"
click at [358, 238] on p "Mesa [PERSON_NAME]" at bounding box center [315, 230] width 192 height 23
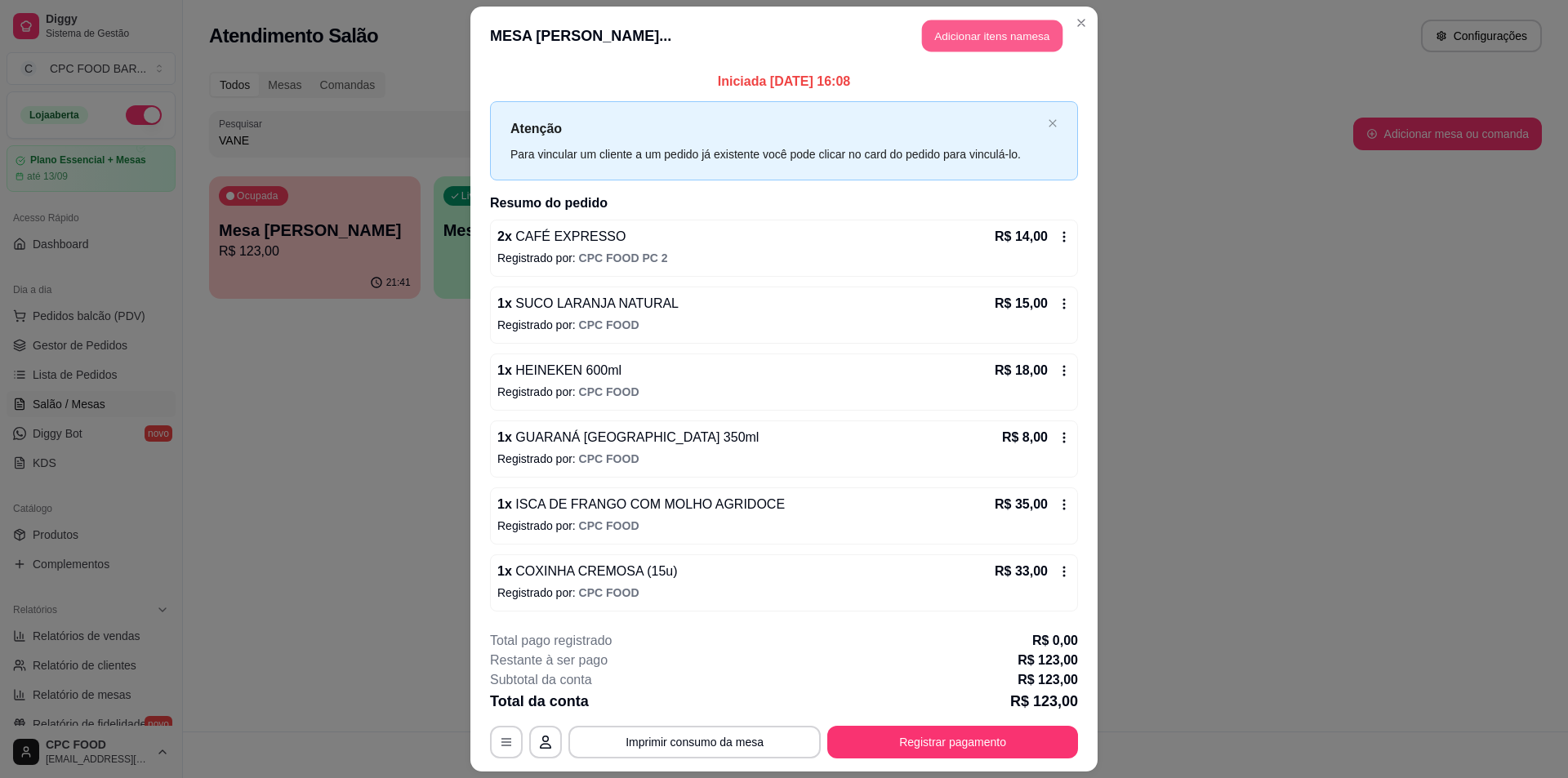
click at [937, 33] on button "Adicionar itens na mesa" at bounding box center [993, 36] width 141 height 32
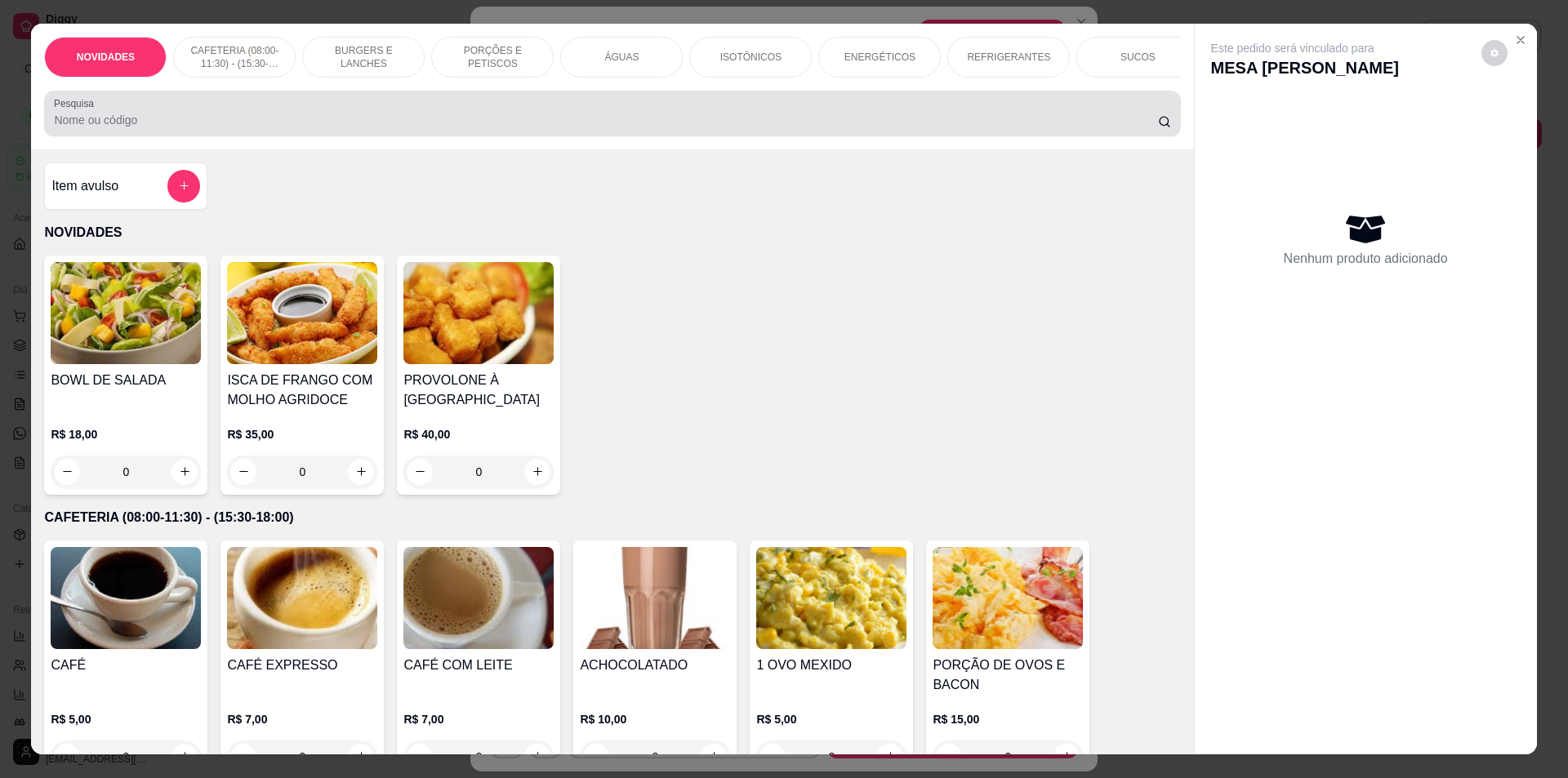
click at [698, 121] on div at bounding box center [612, 113] width 1117 height 33
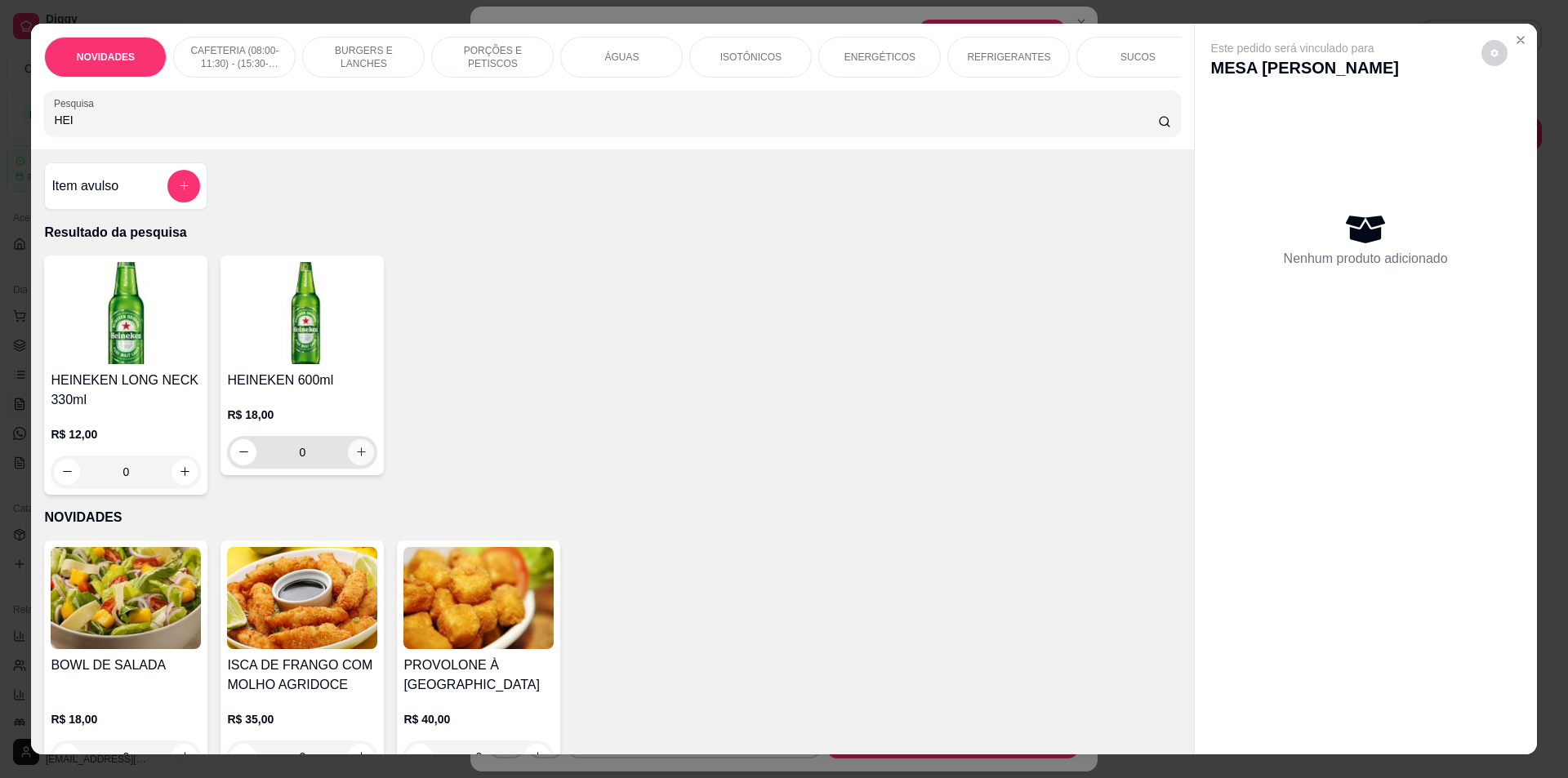
type input "HEI"
click at [361, 458] on icon "increase-product-quantity" at bounding box center [361, 451] width 12 height 12
type input "1"
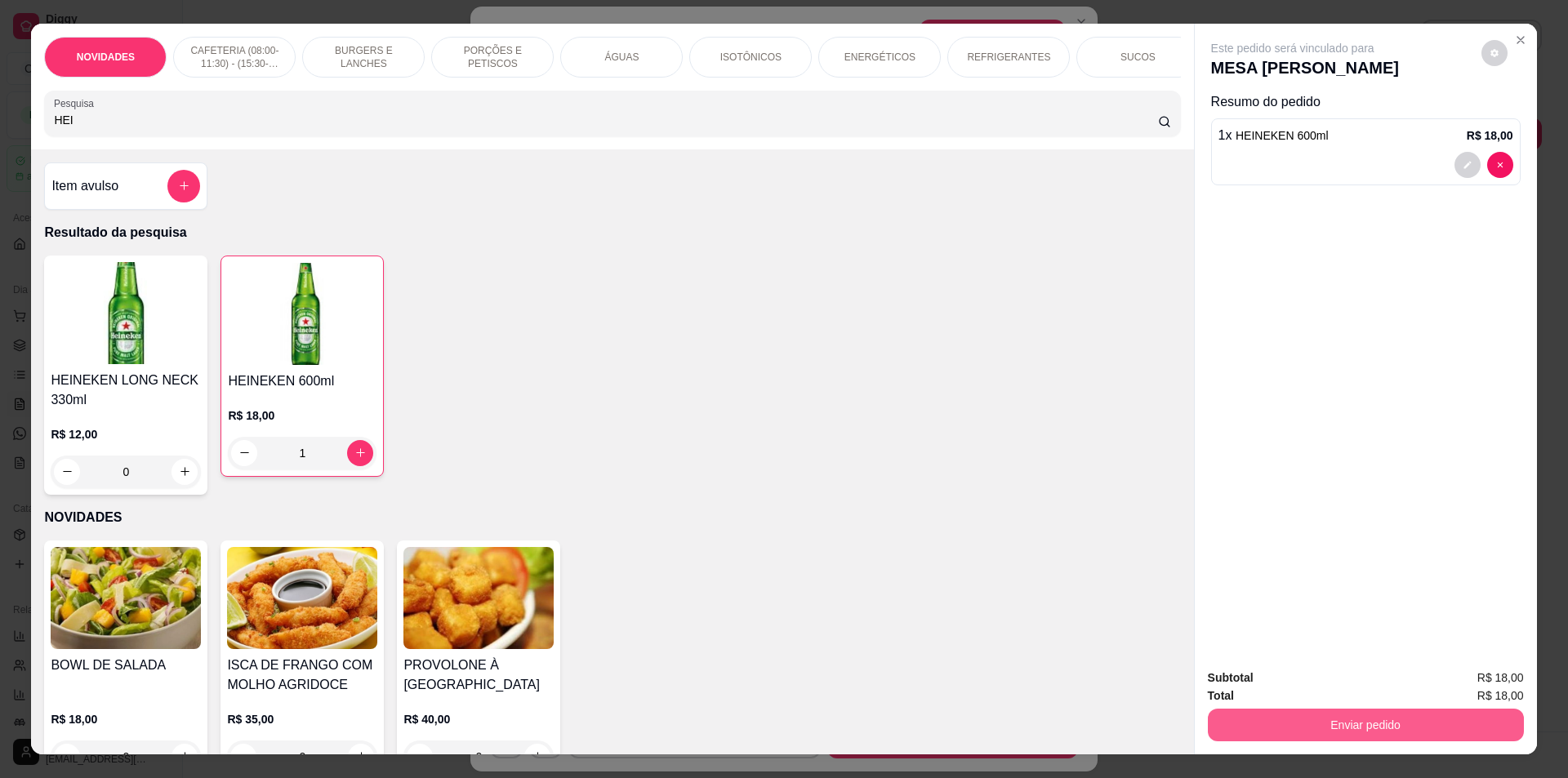
click at [1271, 726] on button "Enviar pedido" at bounding box center [1366, 725] width 316 height 33
click at [1272, 687] on button "Não registrar e enviar pedido" at bounding box center [1311, 684] width 165 height 30
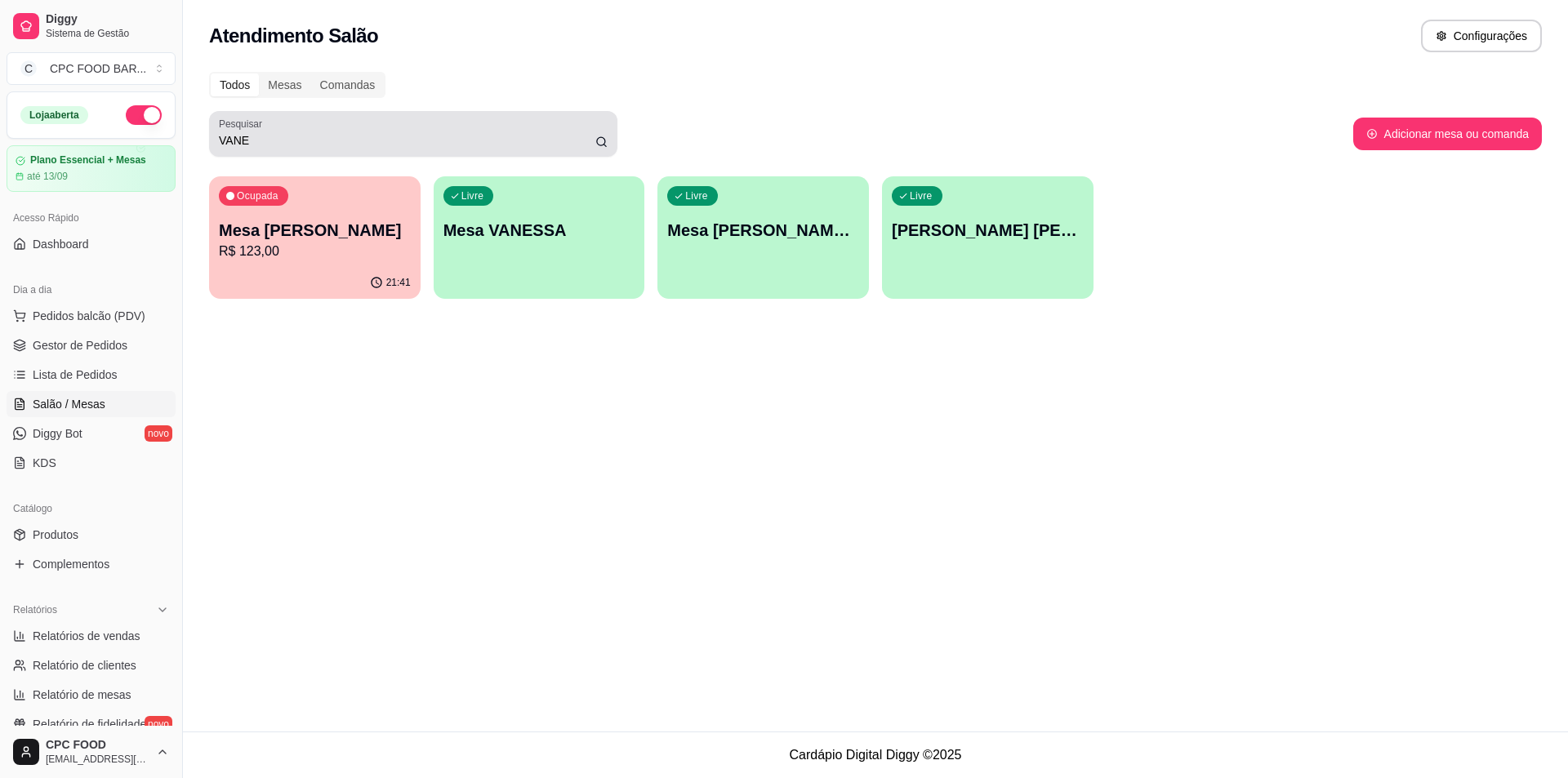
click at [419, 135] on input "VANE" at bounding box center [407, 141] width 376 height 16
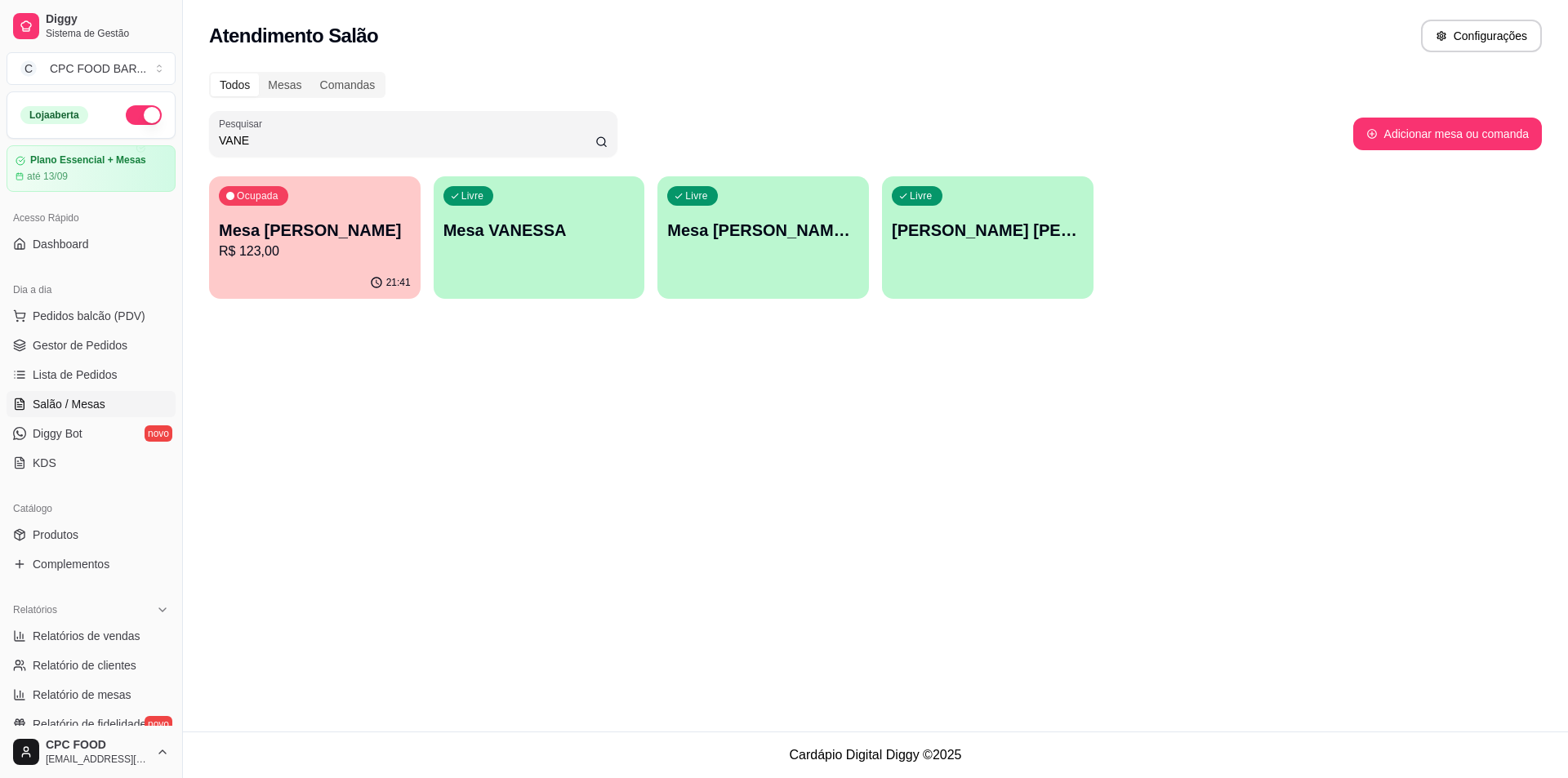
click at [418, 135] on input "VANE" at bounding box center [407, 141] width 376 height 16
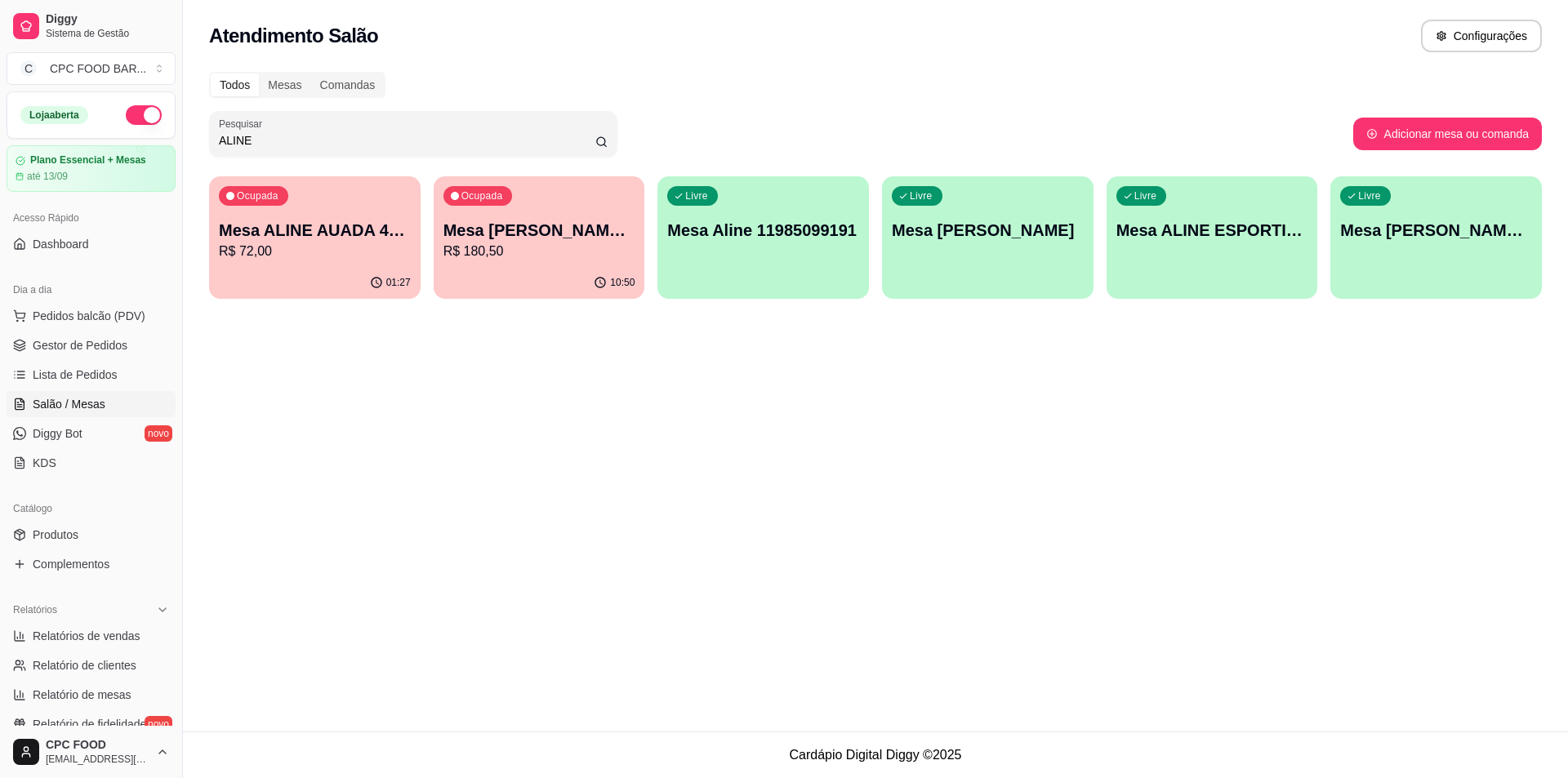
type input "ALINE"
click at [250, 253] on p "R$ 72,00" at bounding box center [315, 251] width 192 height 19
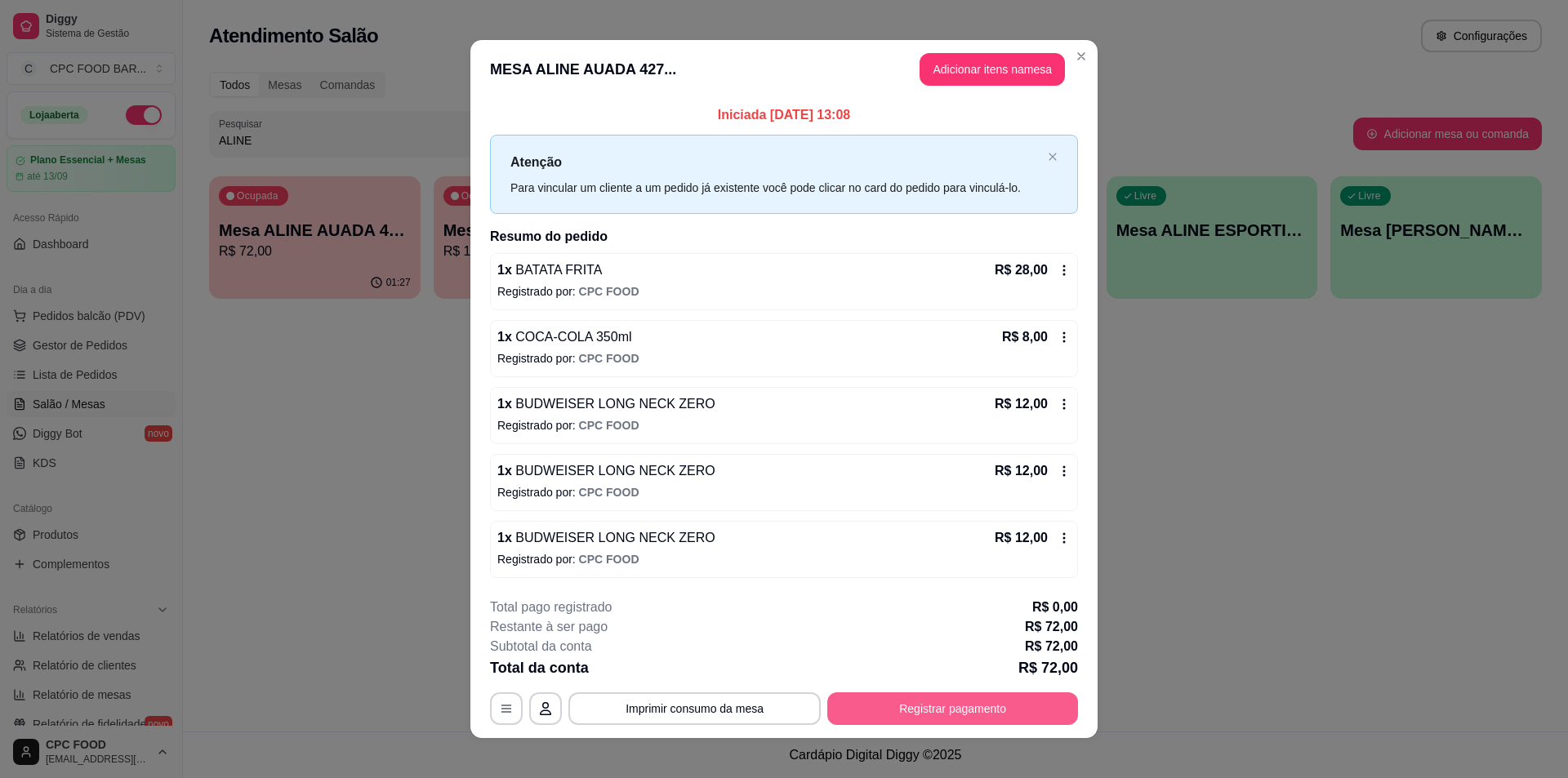
click at [861, 699] on button "Registrar pagamento" at bounding box center [952, 709] width 251 height 33
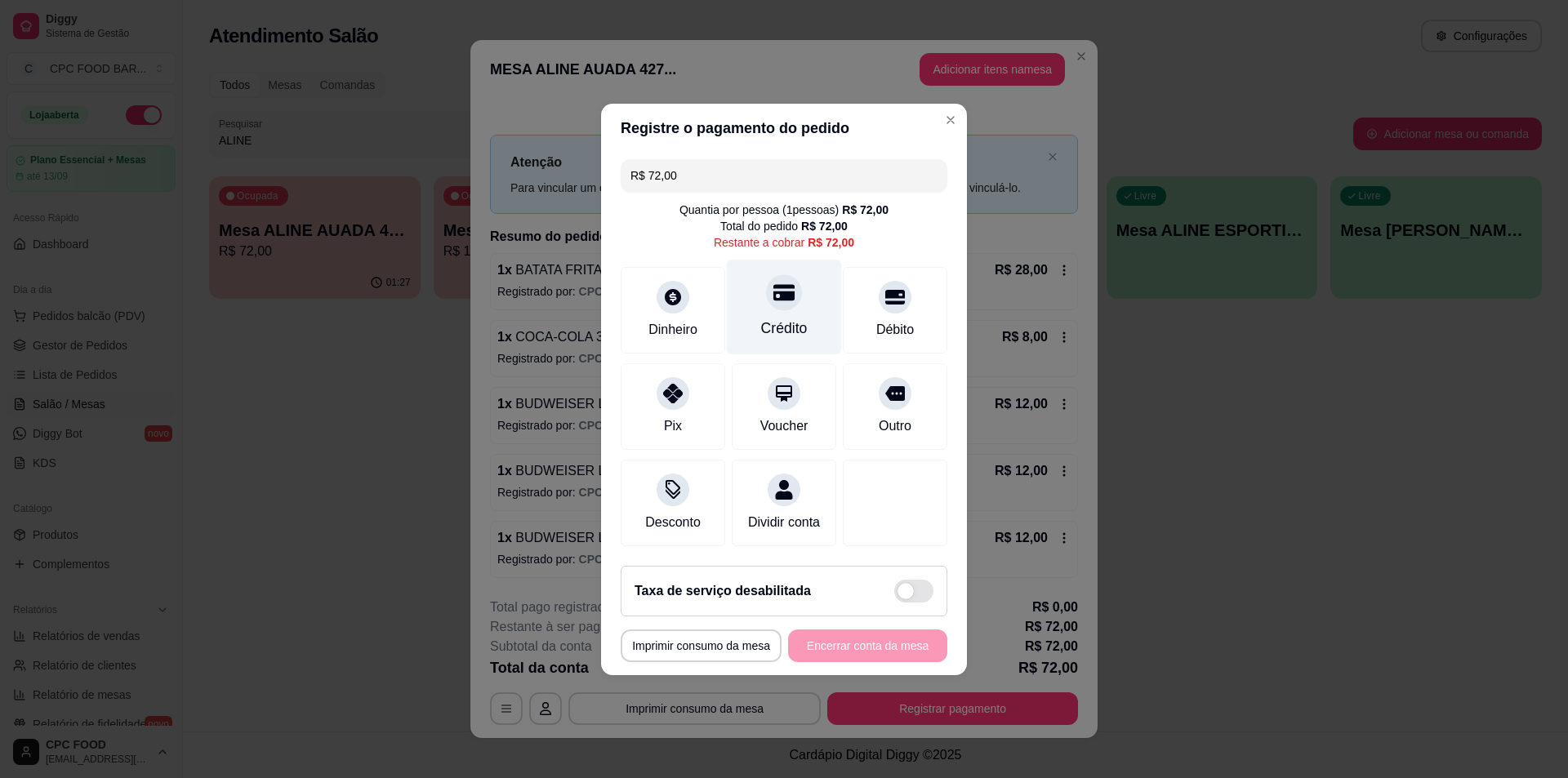
click at [784, 318] on div "Crédito" at bounding box center [784, 328] width 47 height 21
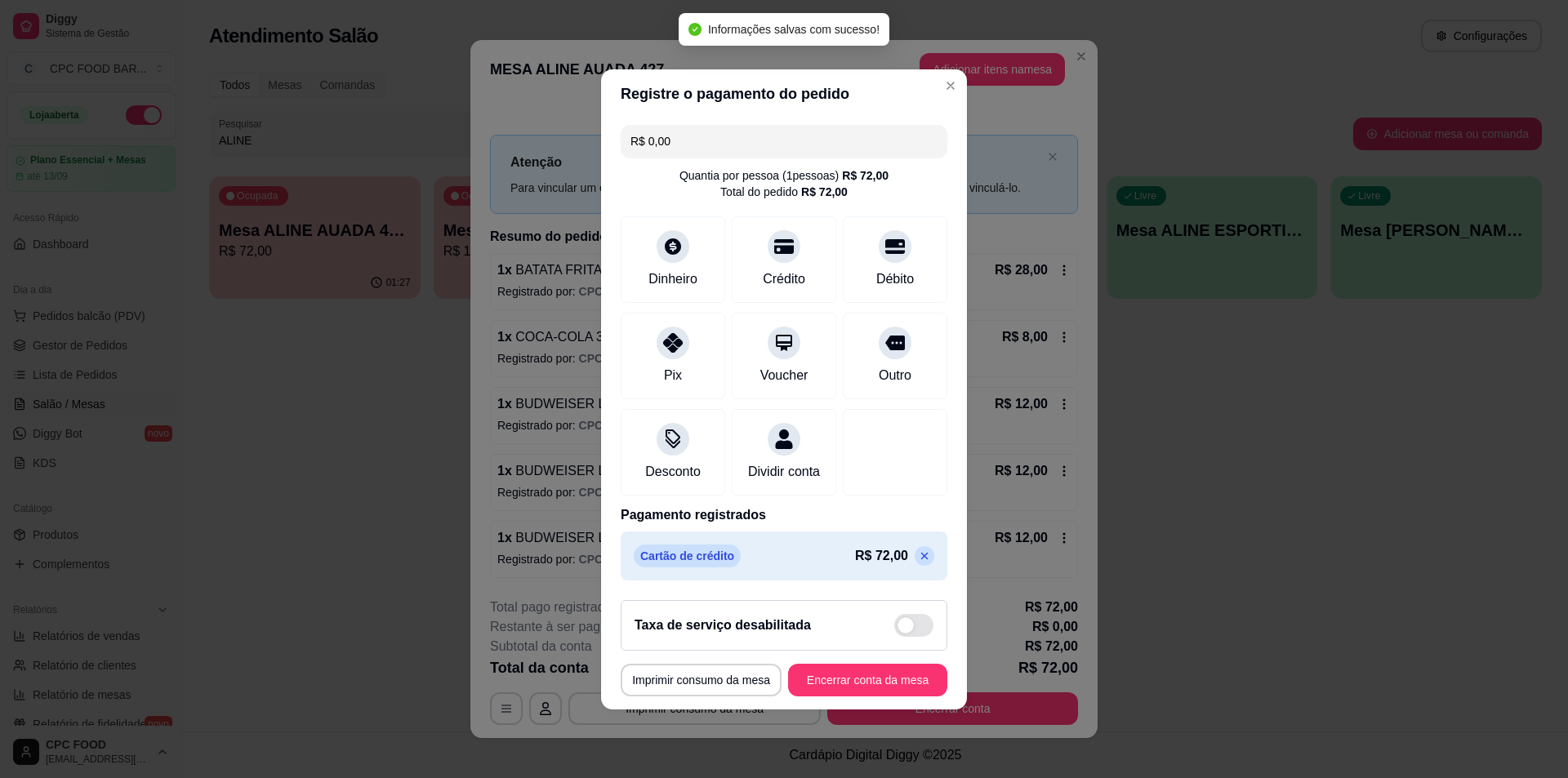
type input "R$ 0,00"
click at [819, 691] on button "Encerrar conta da mesa" at bounding box center [868, 679] width 154 height 32
